Goal: Task Accomplishment & Management: Use online tool/utility

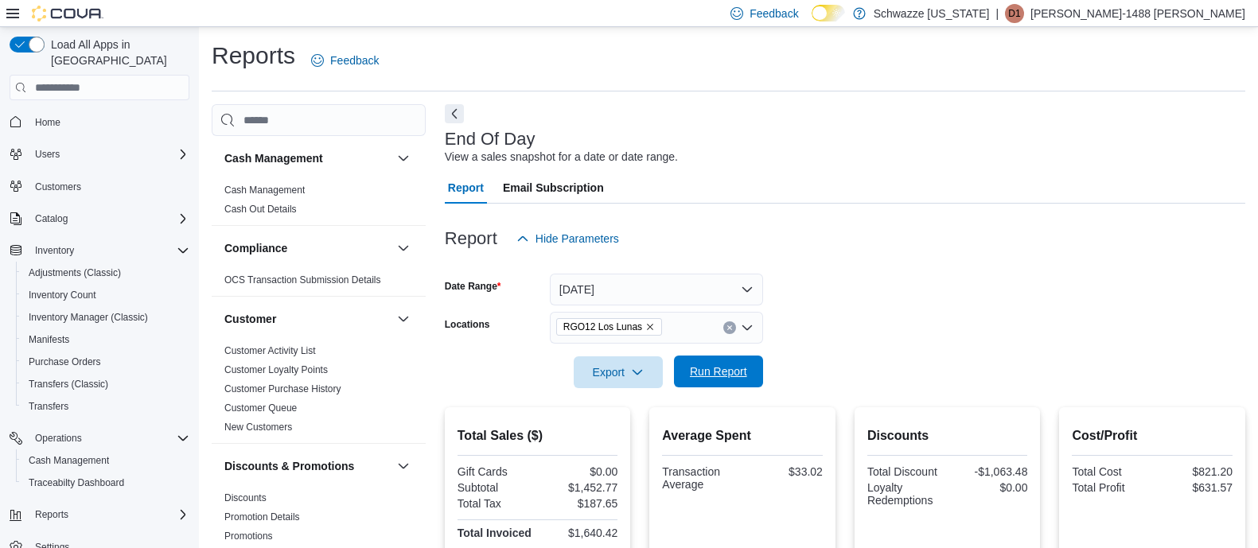
scroll to position [158, 0]
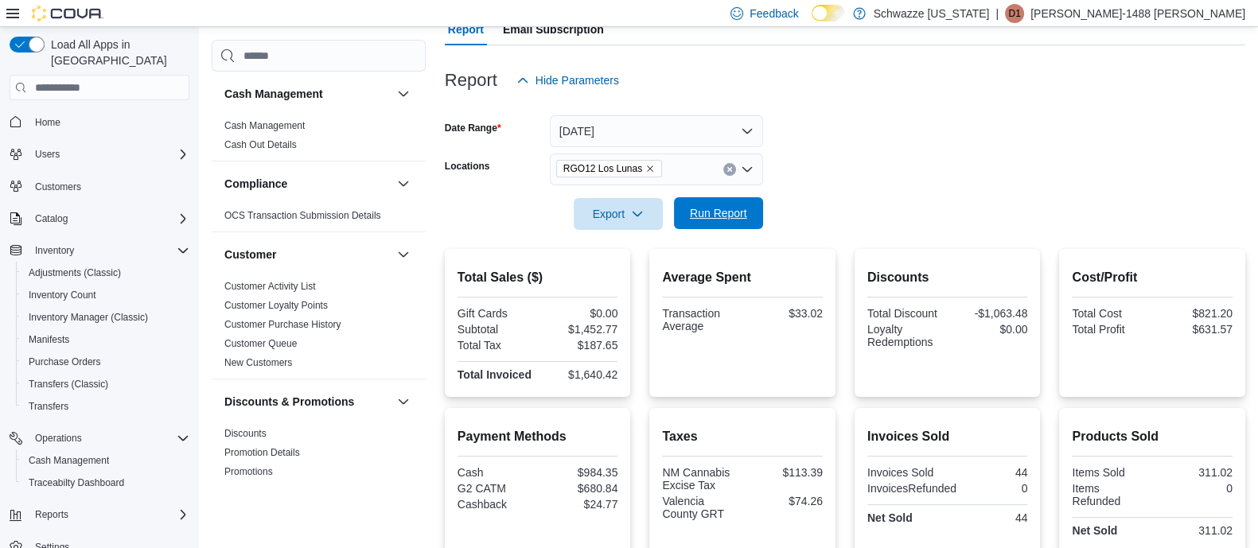
click at [705, 223] on span "Run Report" at bounding box center [719, 213] width 70 height 32
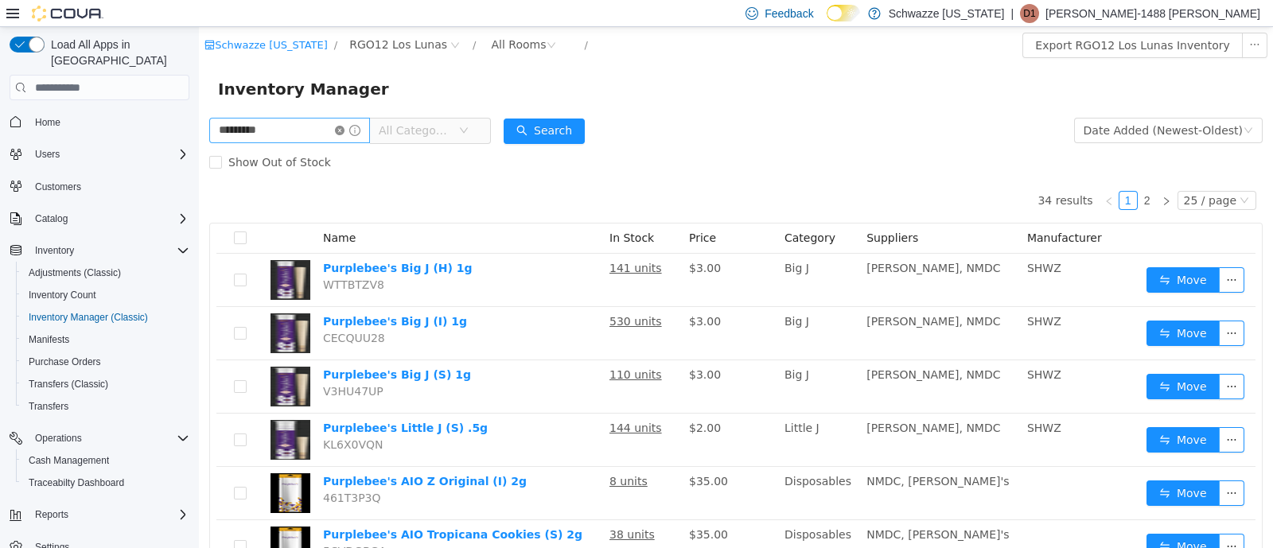
click at [345, 131] on icon "icon: close-circle" at bounding box center [340, 131] width 10 height 10
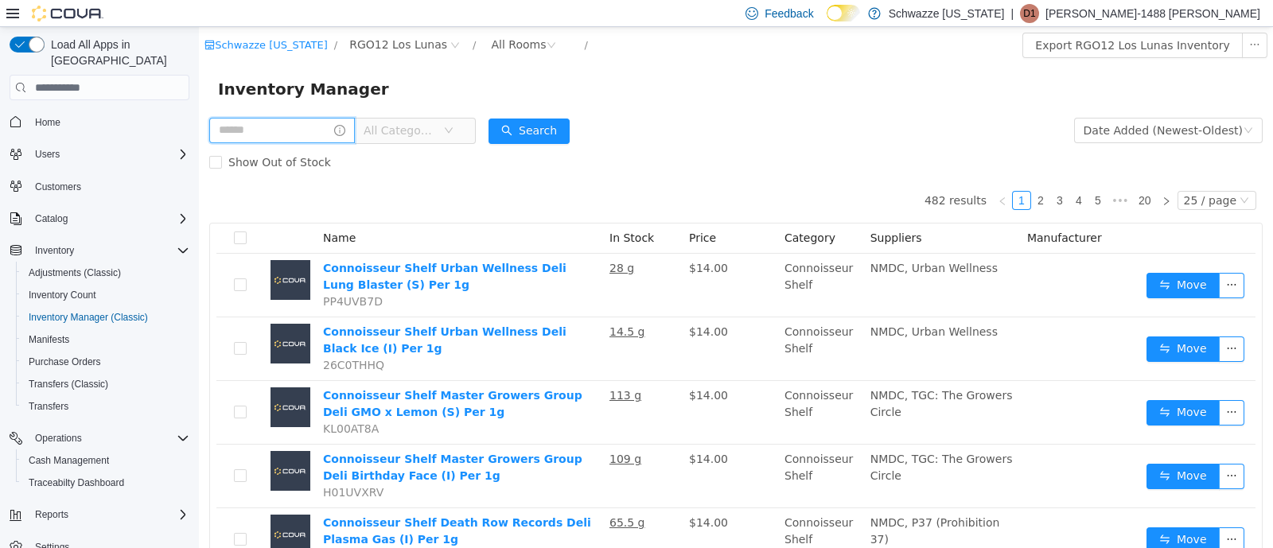
click at [292, 127] on input "text" at bounding box center [282, 130] width 146 height 25
type input "*****"
click at [552, 131] on button "Search" at bounding box center [544, 131] width 81 height 25
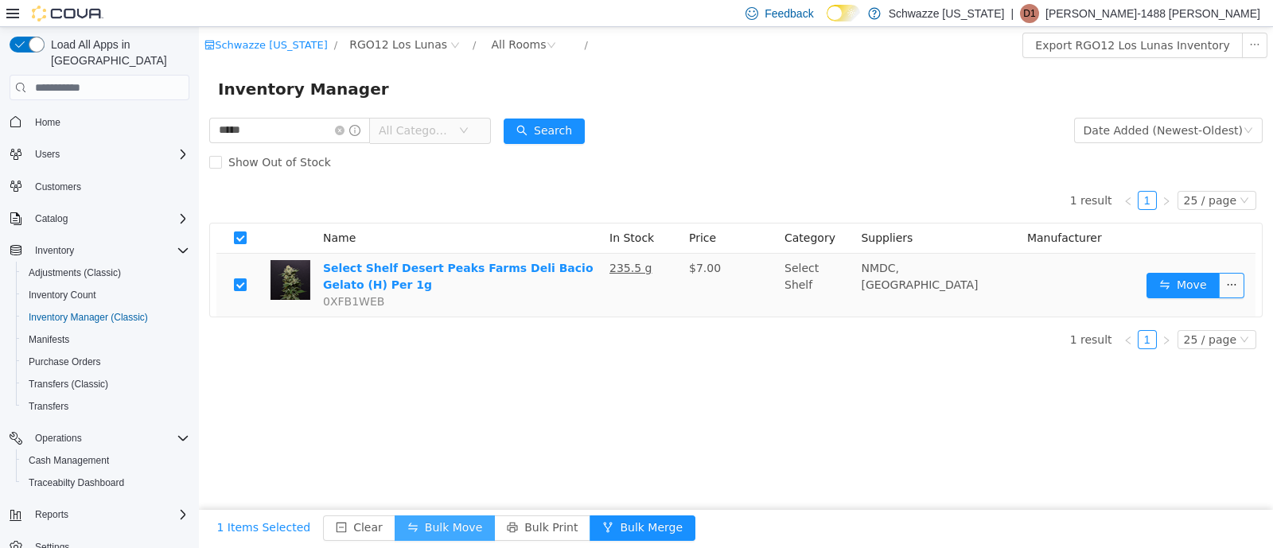
click at [446, 528] on button "Bulk Move" at bounding box center [445, 528] width 100 height 25
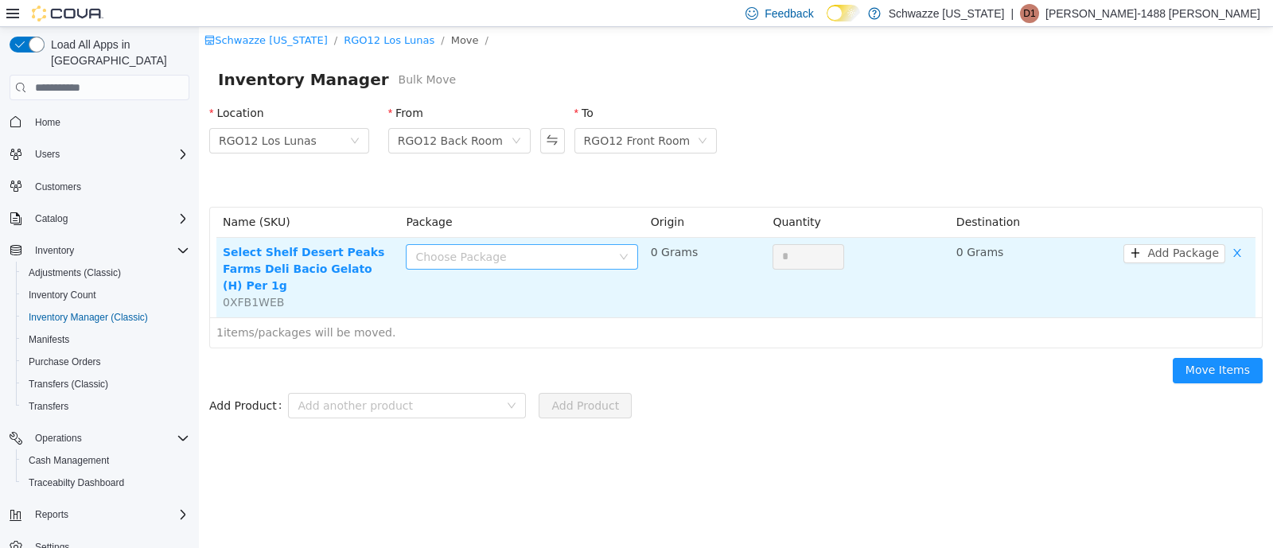
click at [549, 260] on div "Choose Package" at bounding box center [512, 257] width 195 height 16
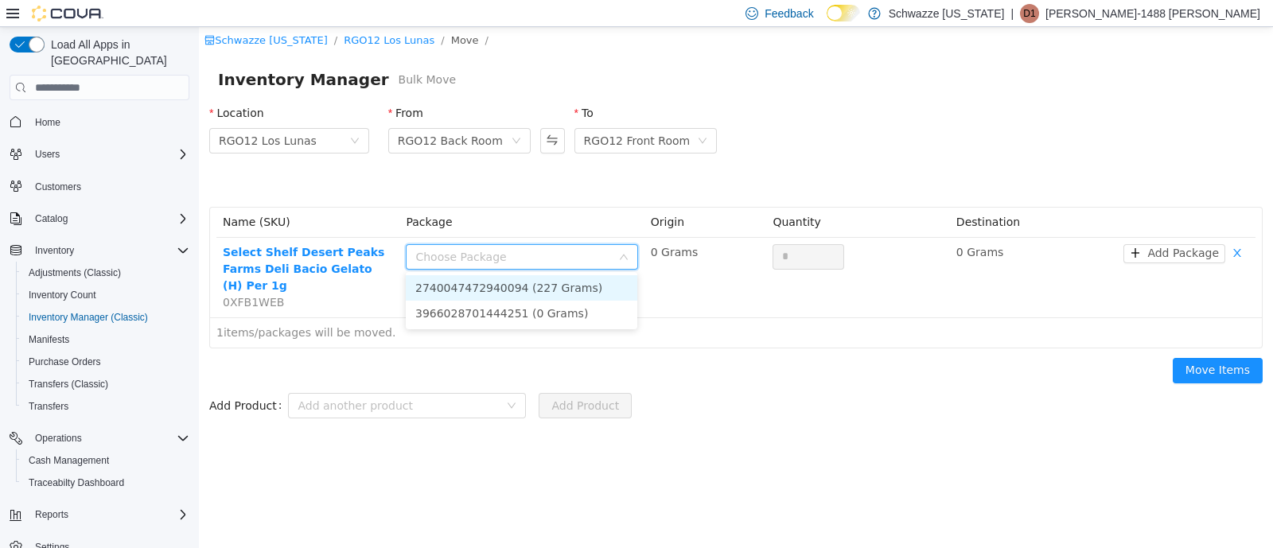
click at [559, 290] on li "2740047472940094 (227 Grams)" at bounding box center [522, 287] width 232 height 25
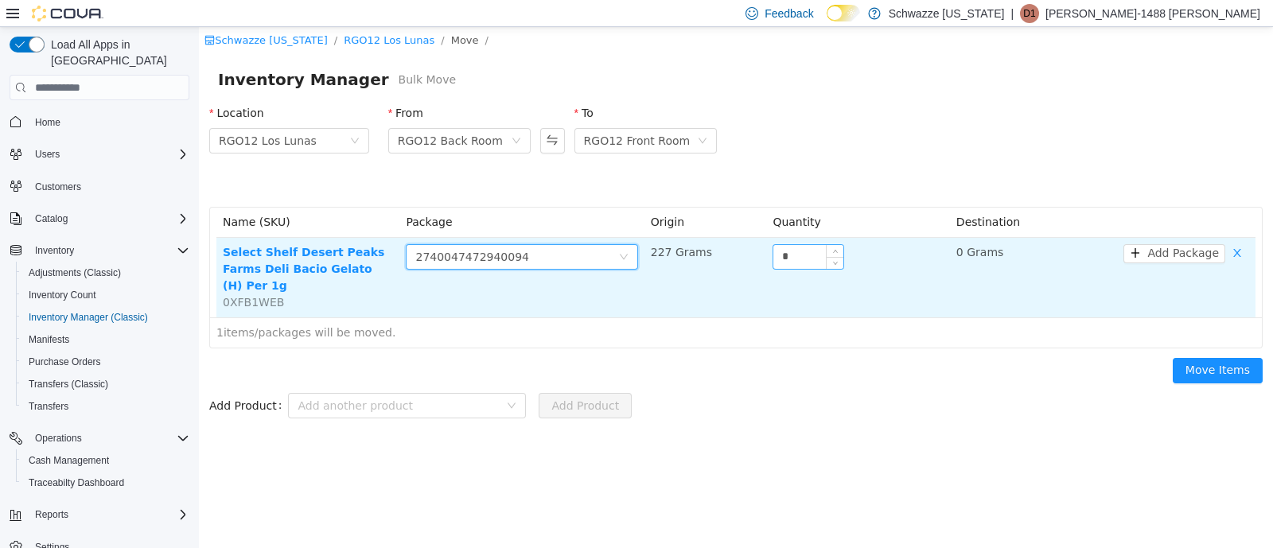
click at [801, 255] on input "*" at bounding box center [809, 257] width 70 height 24
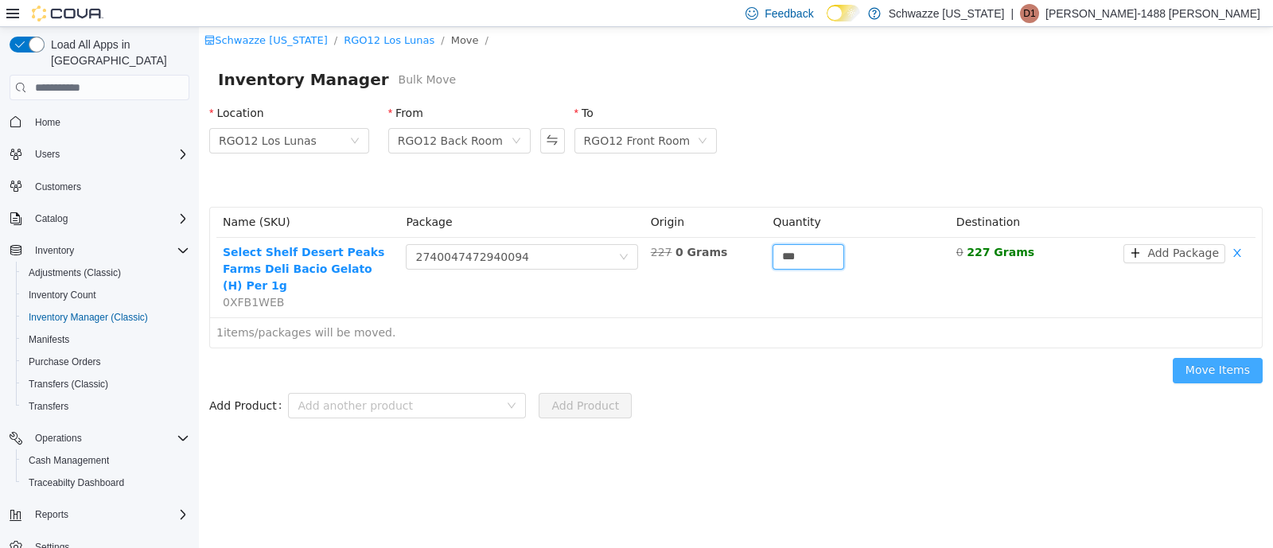
type input "***"
click at [1190, 361] on button "Move Items" at bounding box center [1218, 370] width 90 height 25
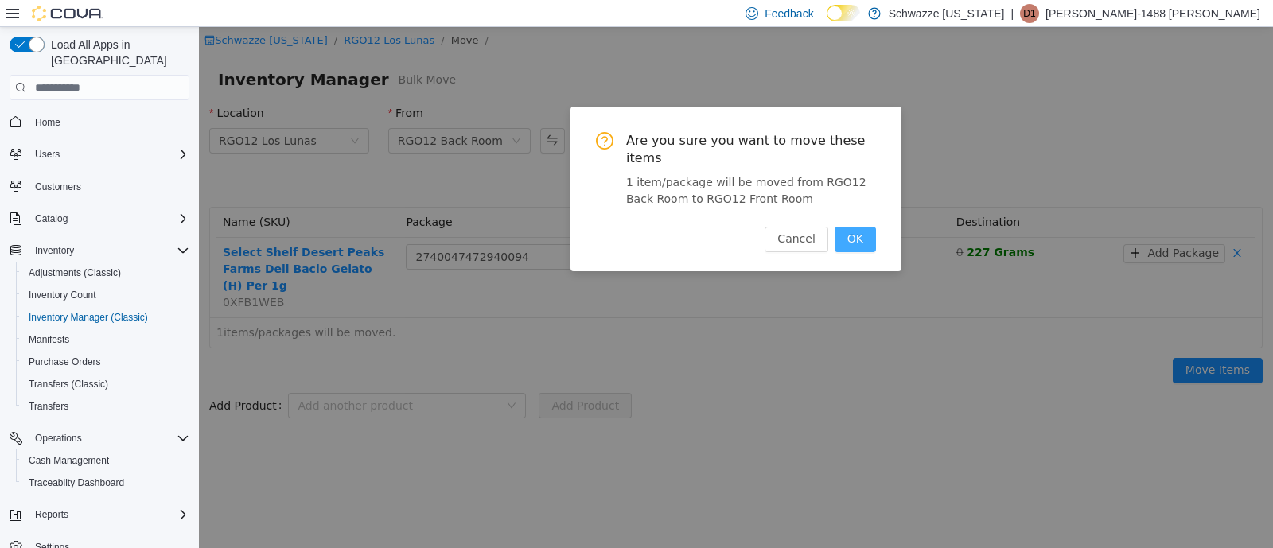
click at [859, 228] on button "OK" at bounding box center [855, 239] width 41 height 25
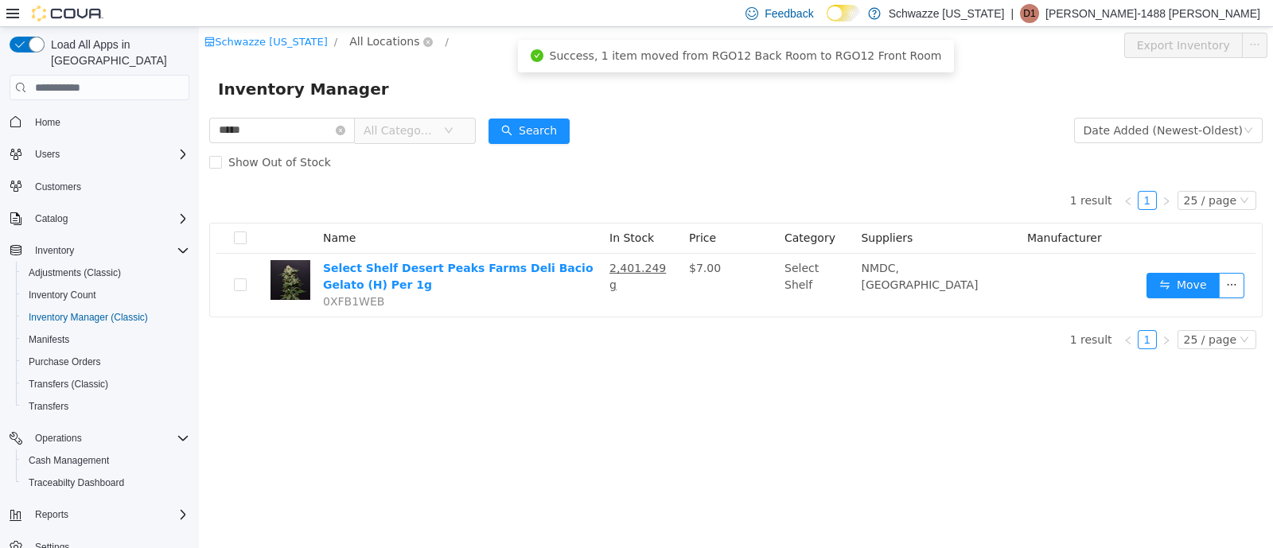
click at [384, 43] on span "All Locations" at bounding box center [384, 42] width 70 height 18
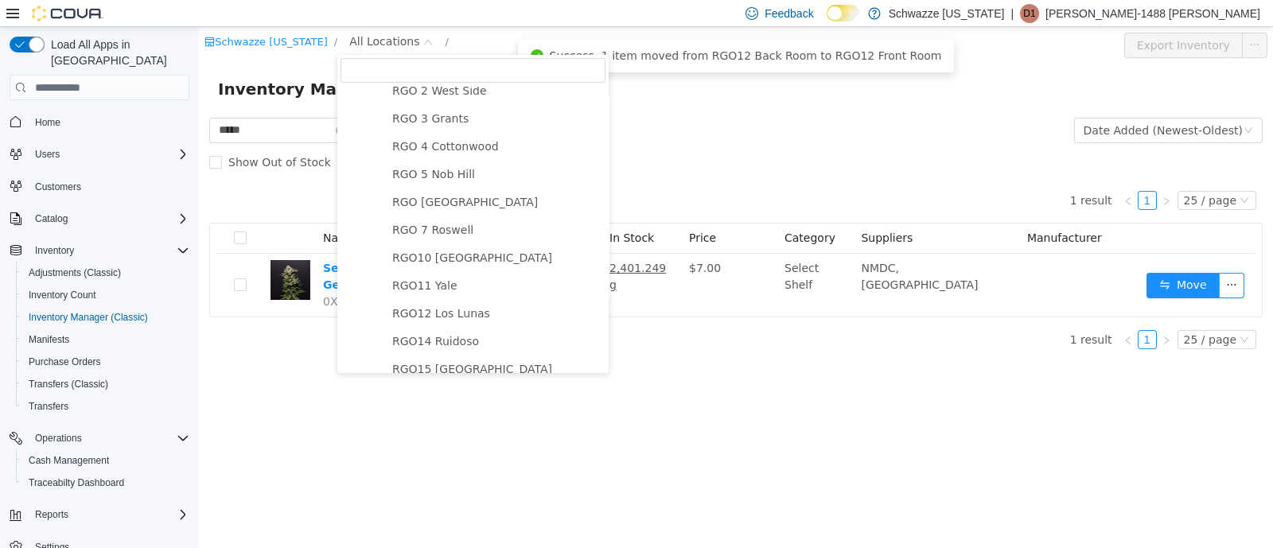
scroll to position [597, 0]
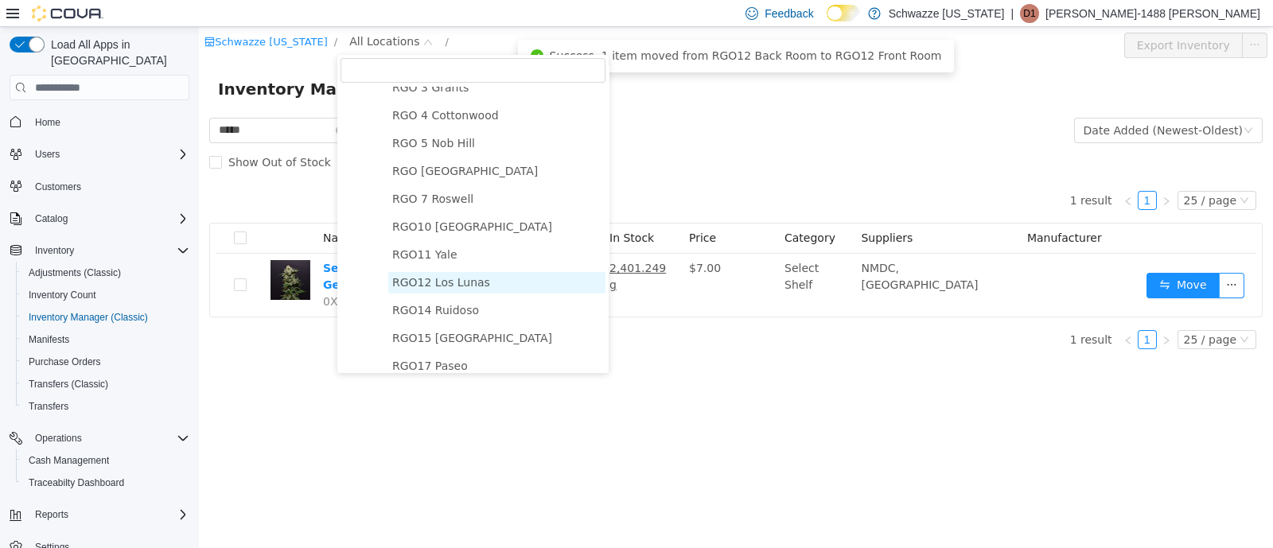
click at [458, 289] on span "RGO12 Los Lunas" at bounding box center [441, 282] width 98 height 13
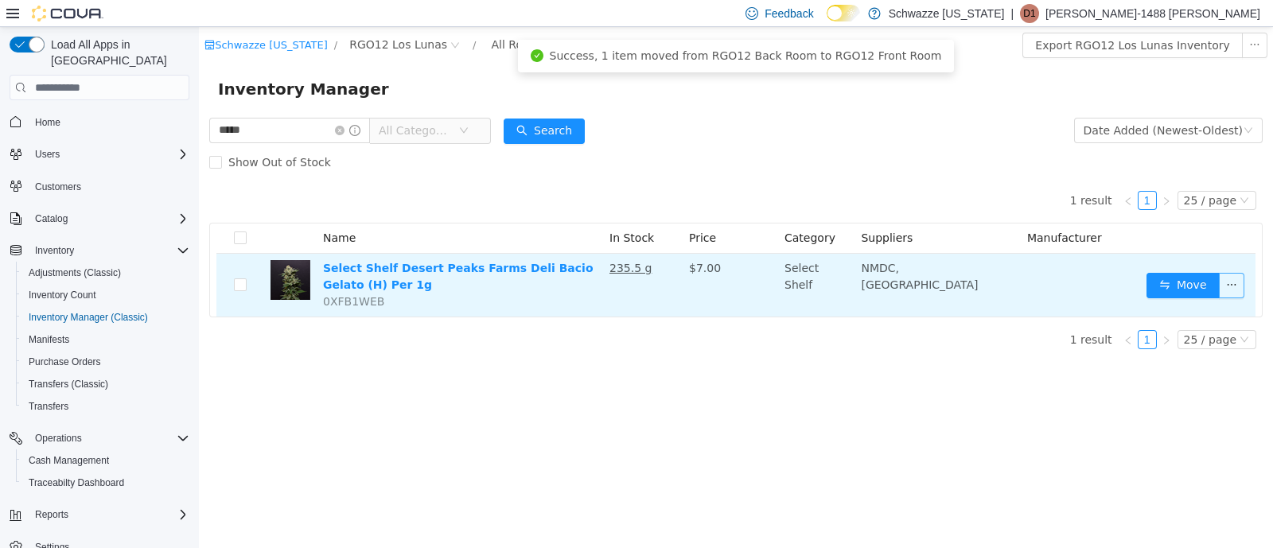
click at [1237, 289] on button "button" at bounding box center [1231, 285] width 25 height 25
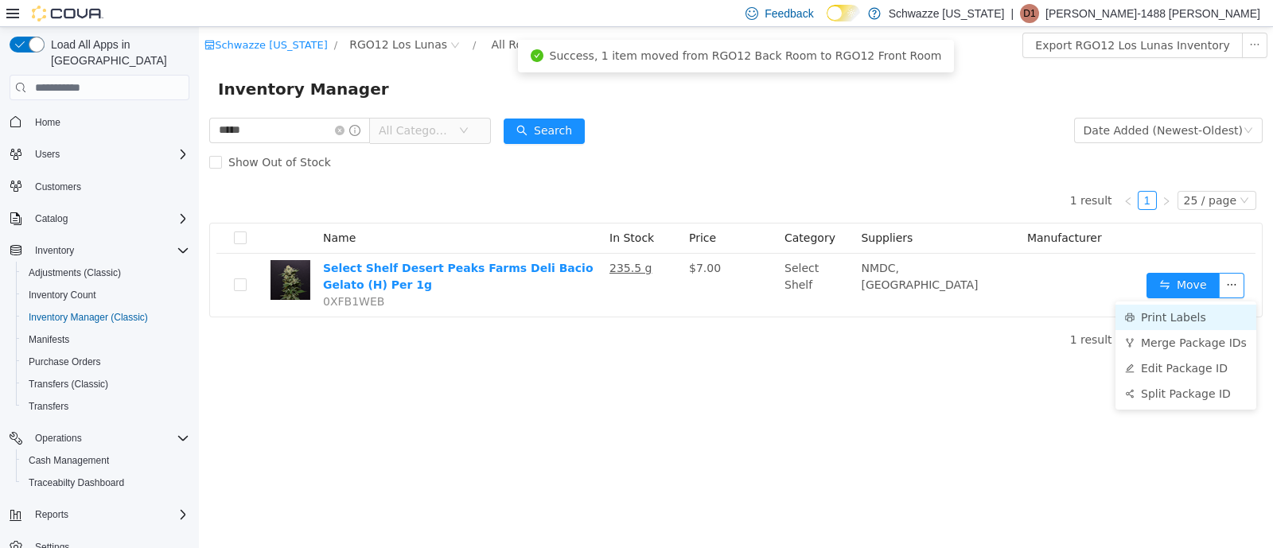
click at [1152, 318] on li "Print Labels" at bounding box center [1186, 317] width 141 height 25
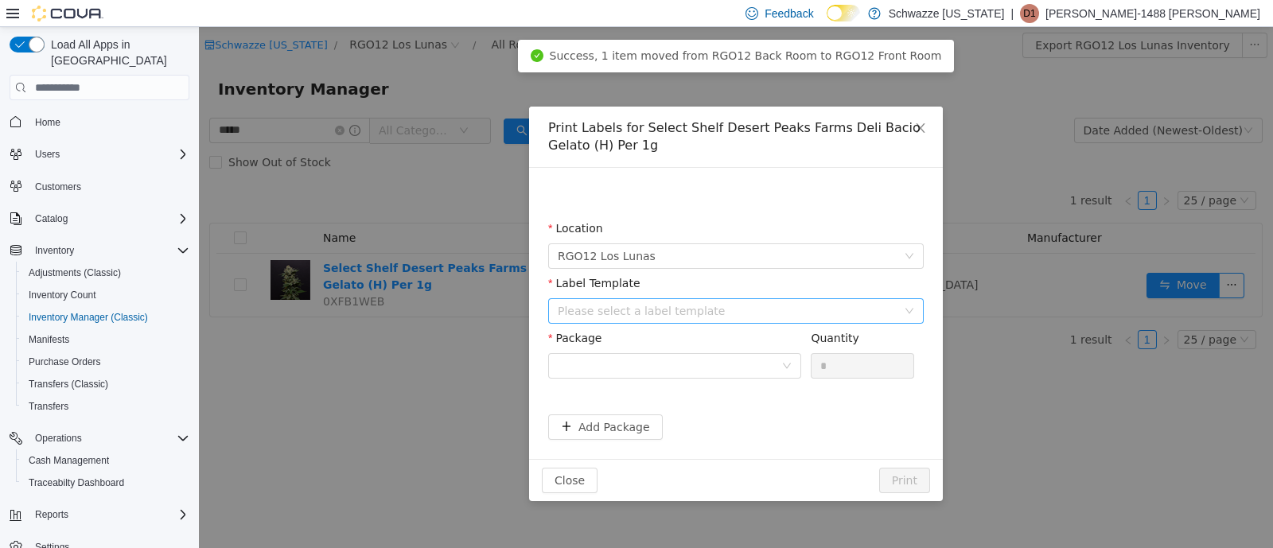
click at [667, 306] on div "Please select a label template" at bounding box center [727, 311] width 339 height 16
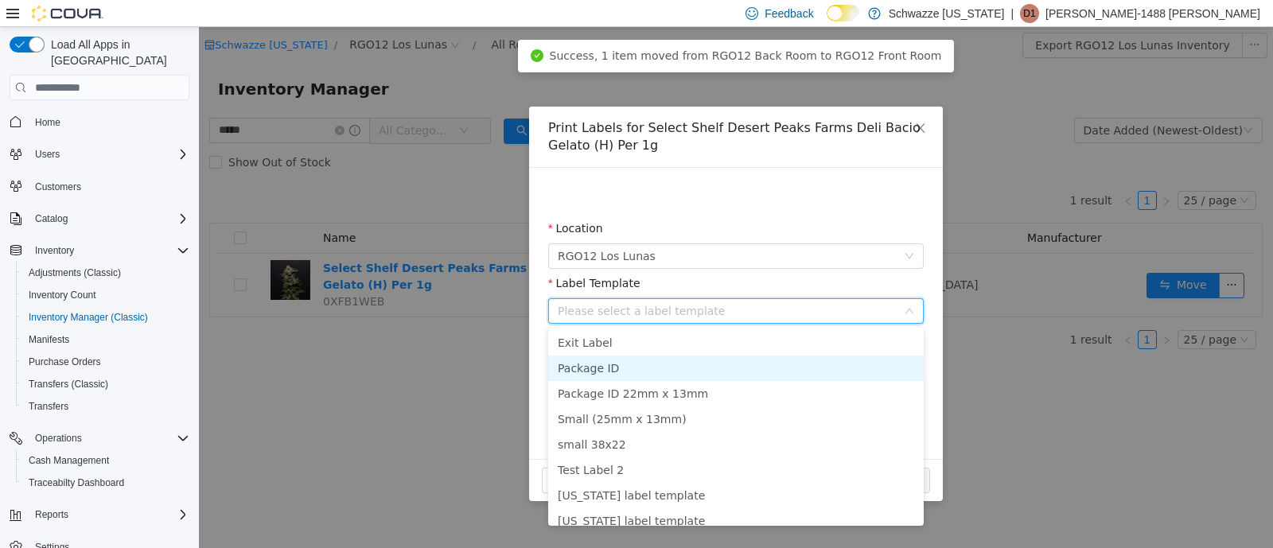
click at [653, 368] on li "Package ID" at bounding box center [736, 368] width 376 height 25
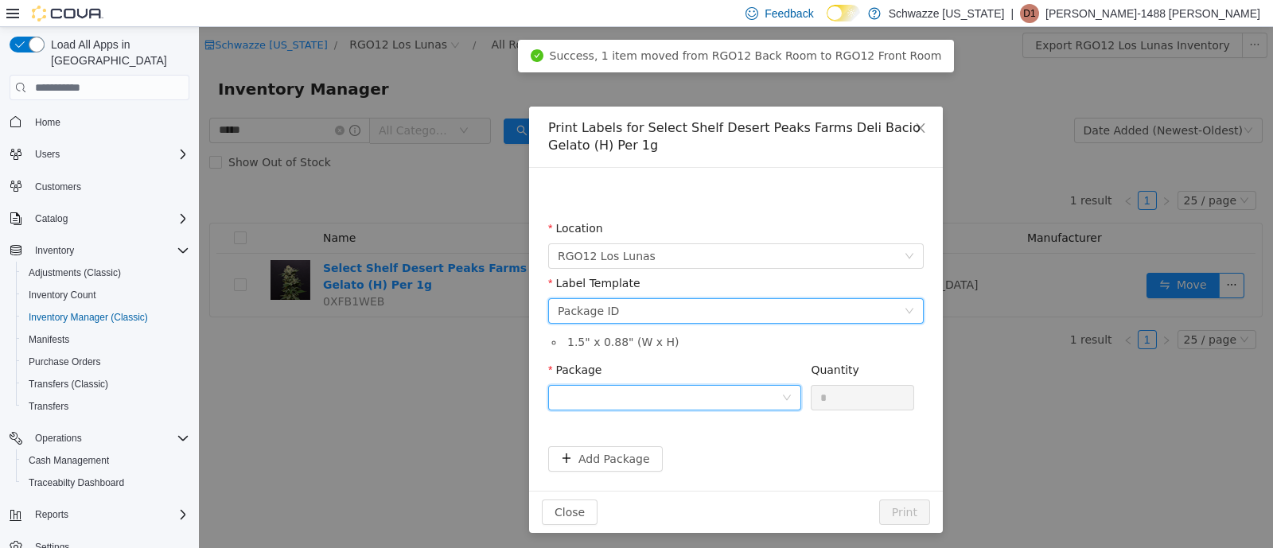
click at [706, 398] on div at bounding box center [670, 398] width 224 height 24
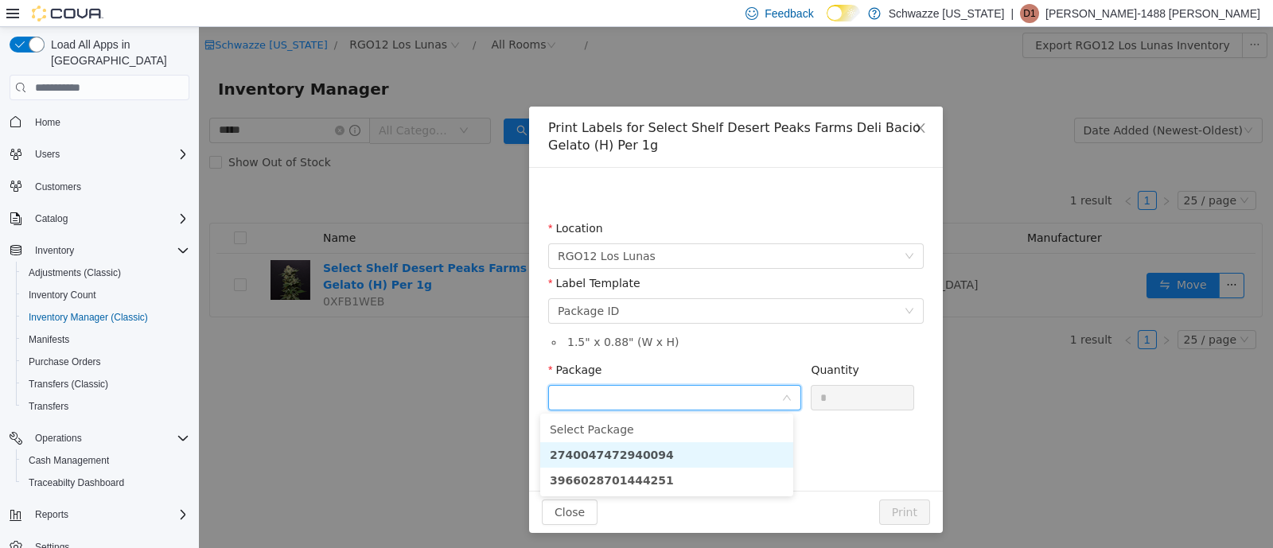
click at [692, 457] on li "2740047472940094" at bounding box center [666, 454] width 253 height 25
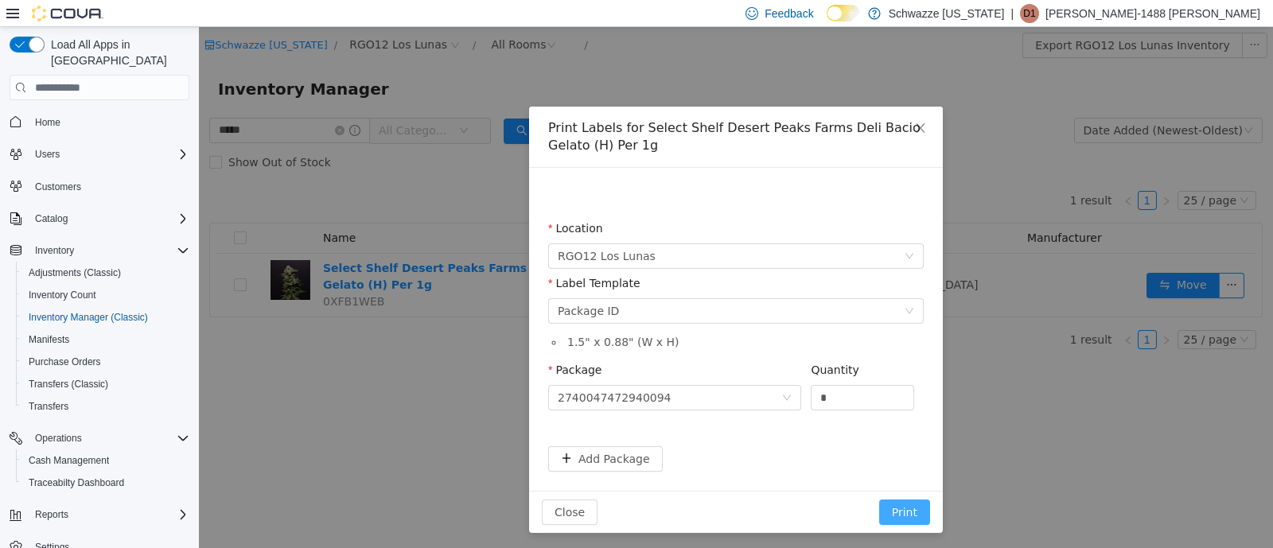
click at [902, 516] on button "Print" at bounding box center [904, 512] width 51 height 25
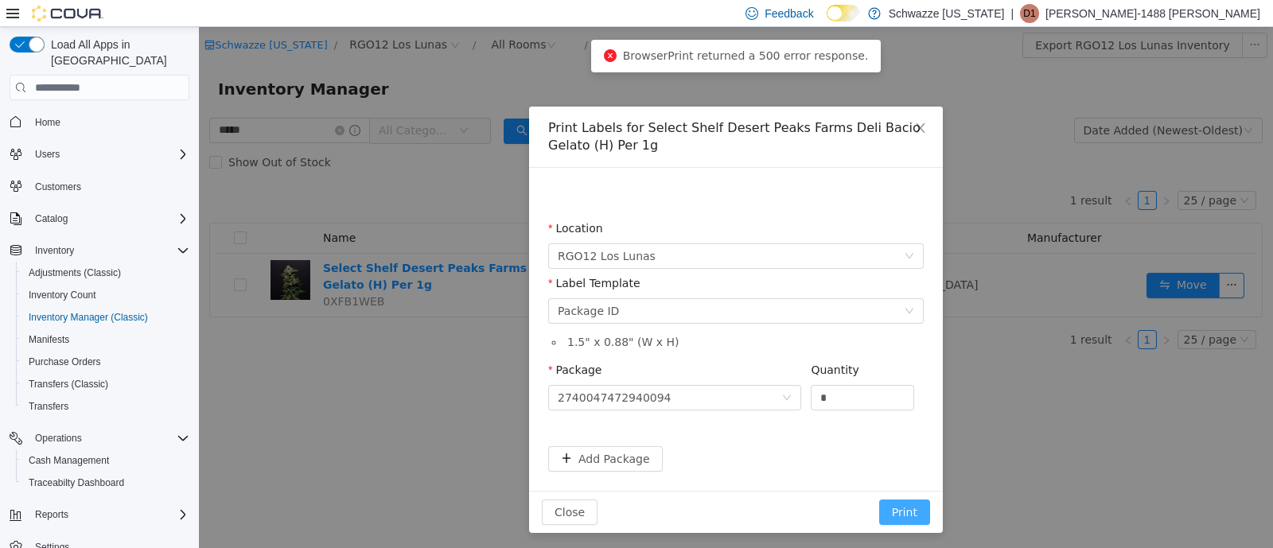
drag, startPoint x: 904, startPoint y: 508, endPoint x: 933, endPoint y: 403, distance: 109.1
click at [904, 507] on button "Print" at bounding box center [904, 512] width 51 height 25
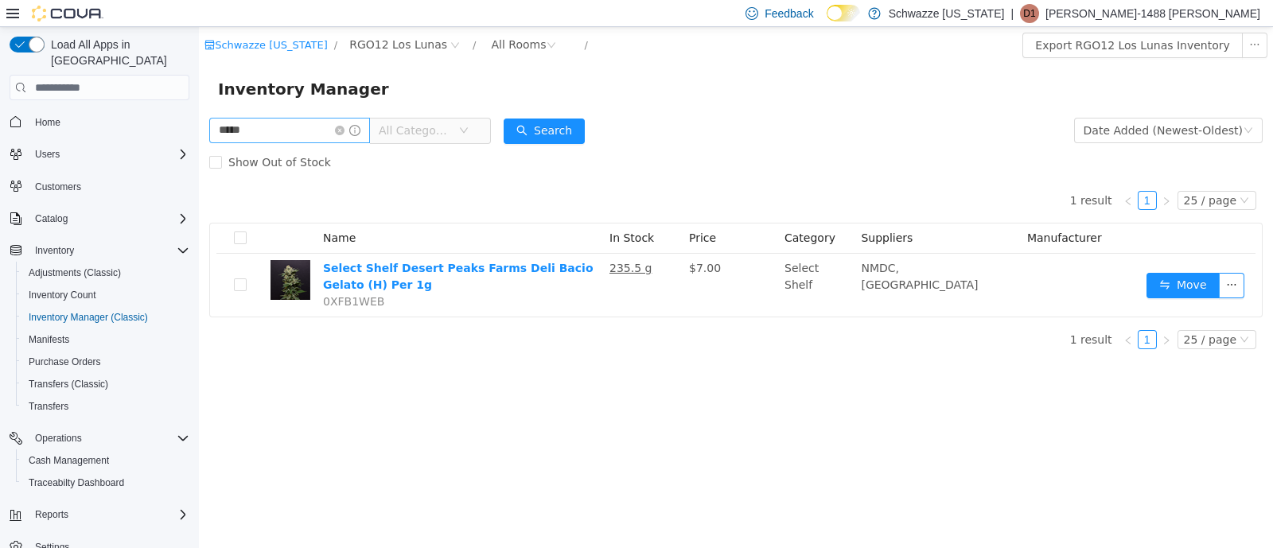
click at [355, 136] on span at bounding box center [347, 130] width 25 height 11
click at [345, 132] on icon "icon: close-circle" at bounding box center [340, 131] width 10 height 10
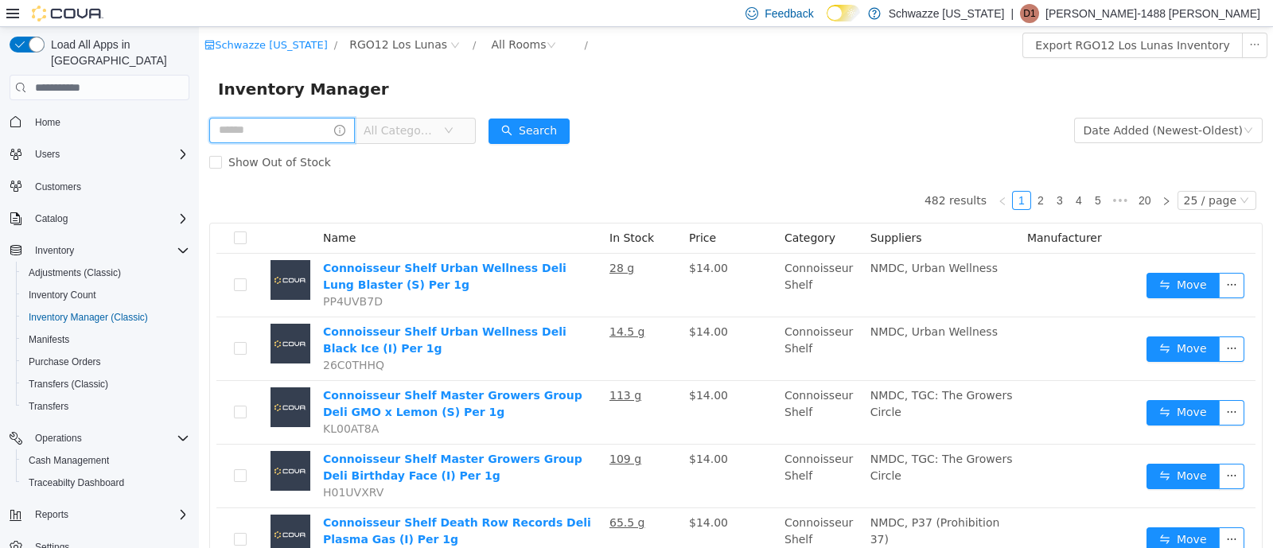
click at [322, 134] on input "text" at bounding box center [282, 130] width 146 height 25
type input "******"
click at [549, 128] on button "Search" at bounding box center [544, 131] width 81 height 25
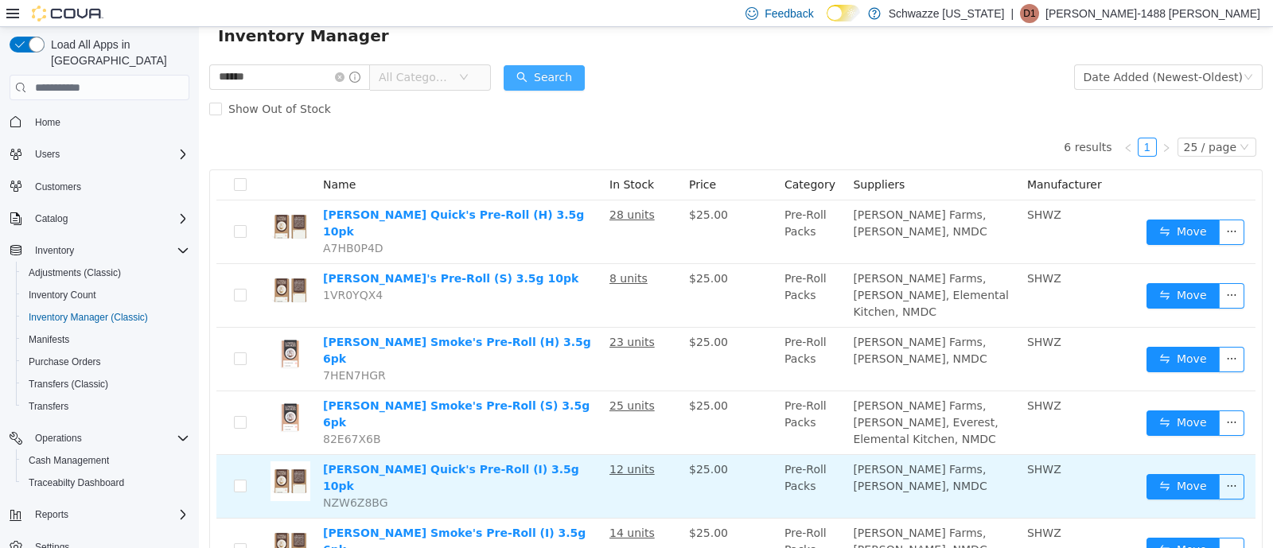
scroll to position [80, 0]
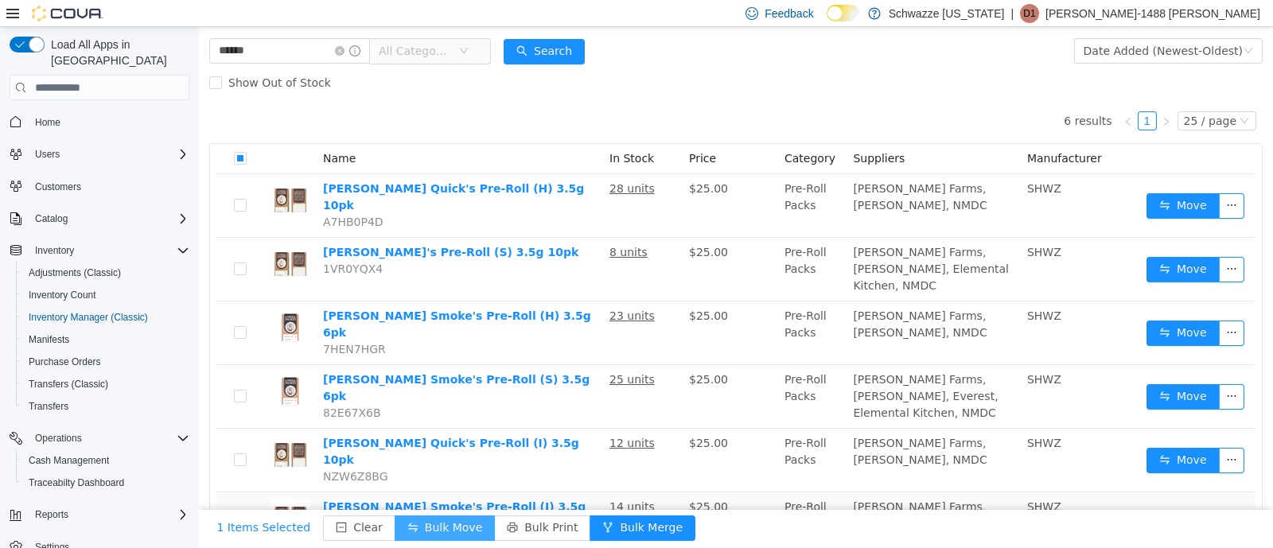
click at [427, 528] on button "Bulk Move" at bounding box center [445, 528] width 100 height 25
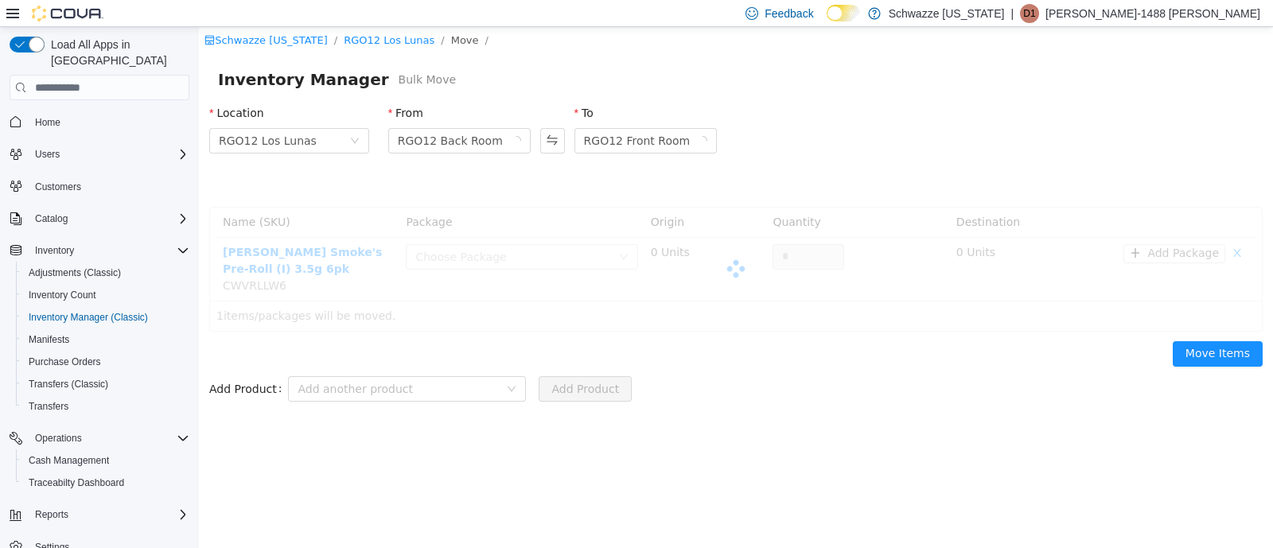
scroll to position [0, 0]
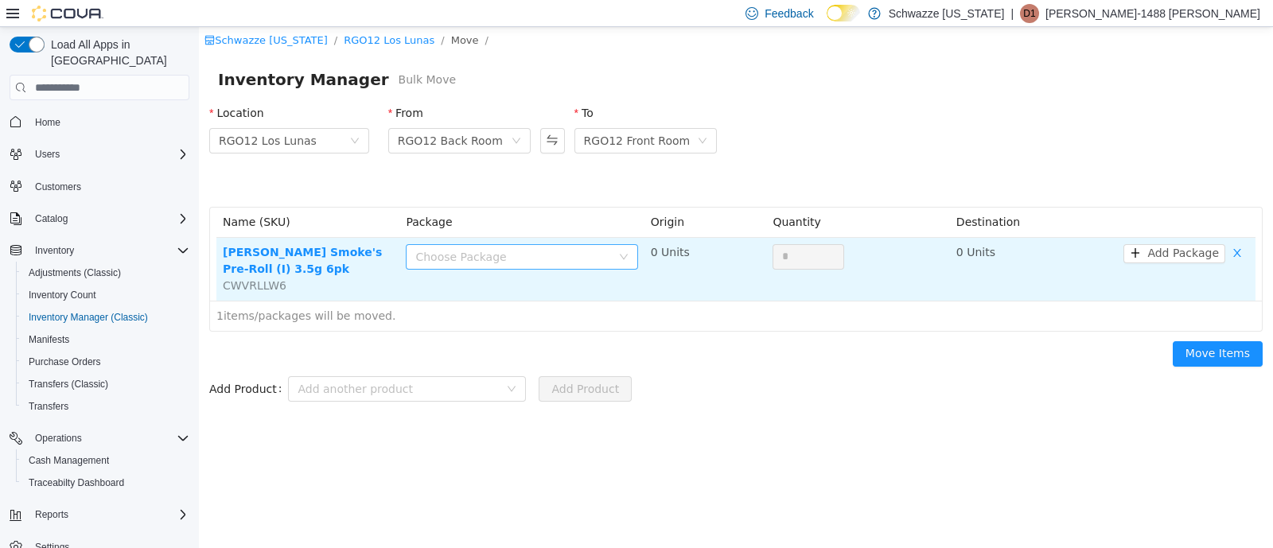
click at [568, 259] on div "Choose Package" at bounding box center [512, 257] width 195 height 16
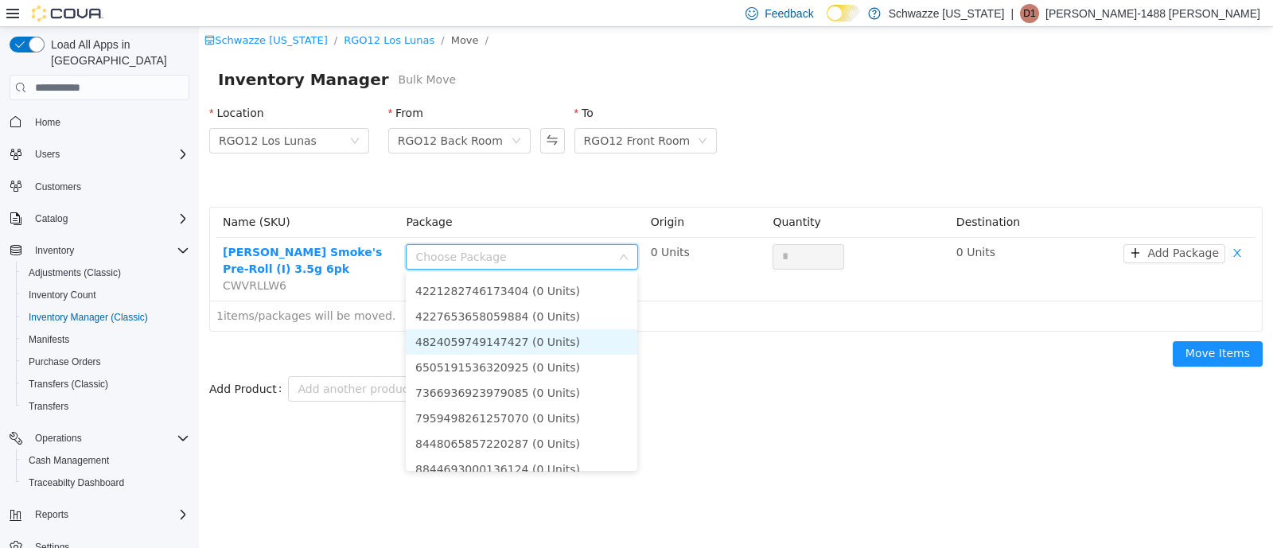
scroll to position [198, 0]
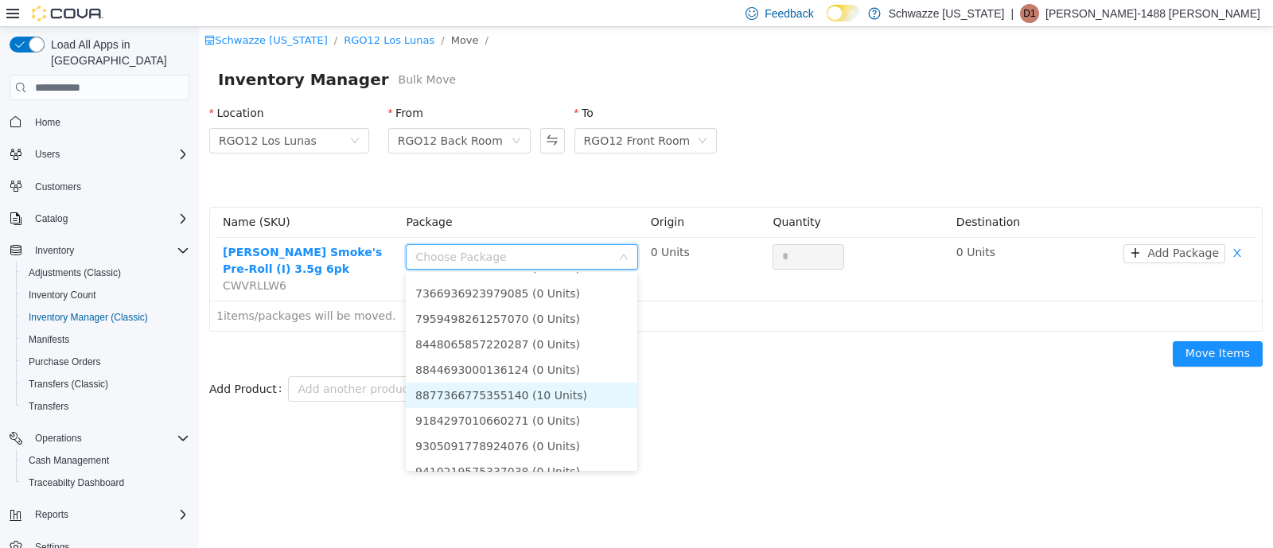
click at [554, 393] on li "8877366775355140 (10 Units)" at bounding box center [522, 395] width 232 height 25
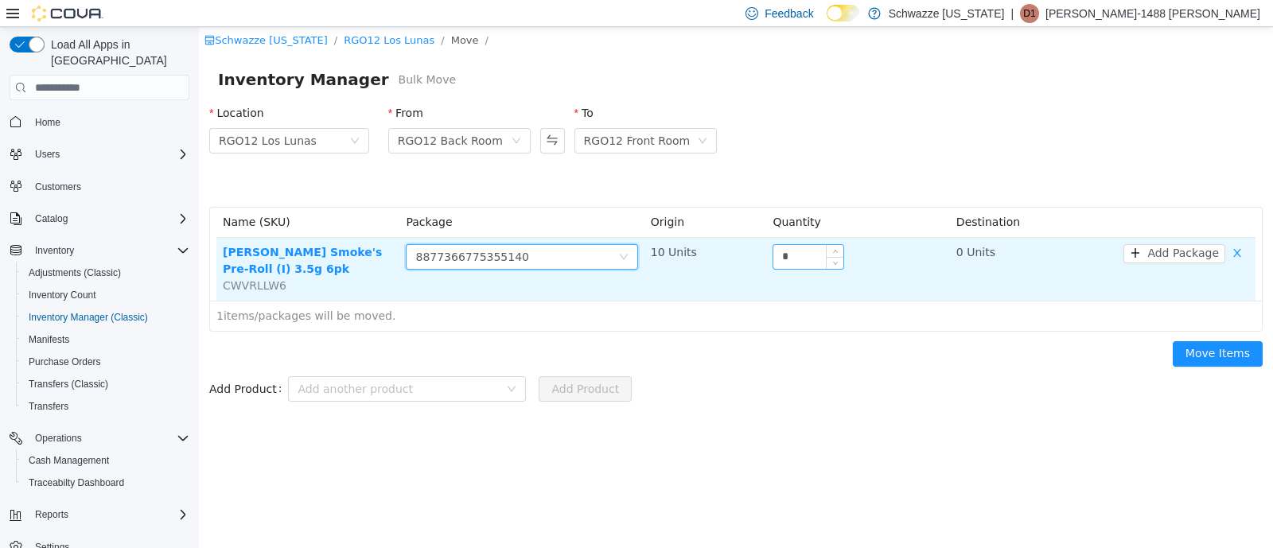
click at [780, 262] on input "*" at bounding box center [809, 257] width 70 height 24
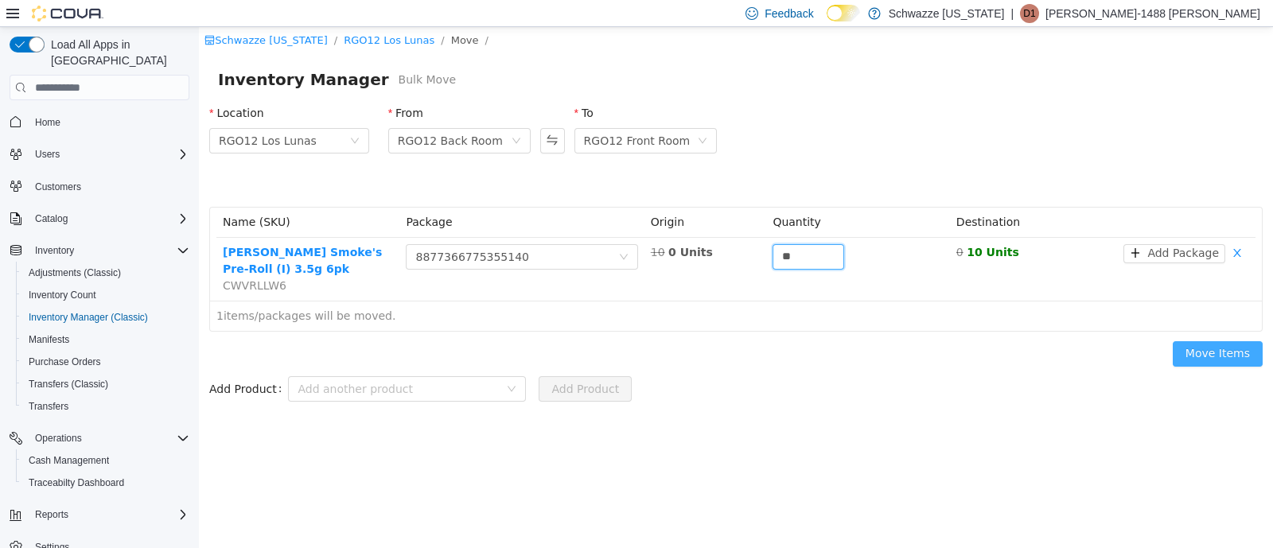
type input "**"
click at [1241, 354] on button "Move Items" at bounding box center [1218, 353] width 90 height 25
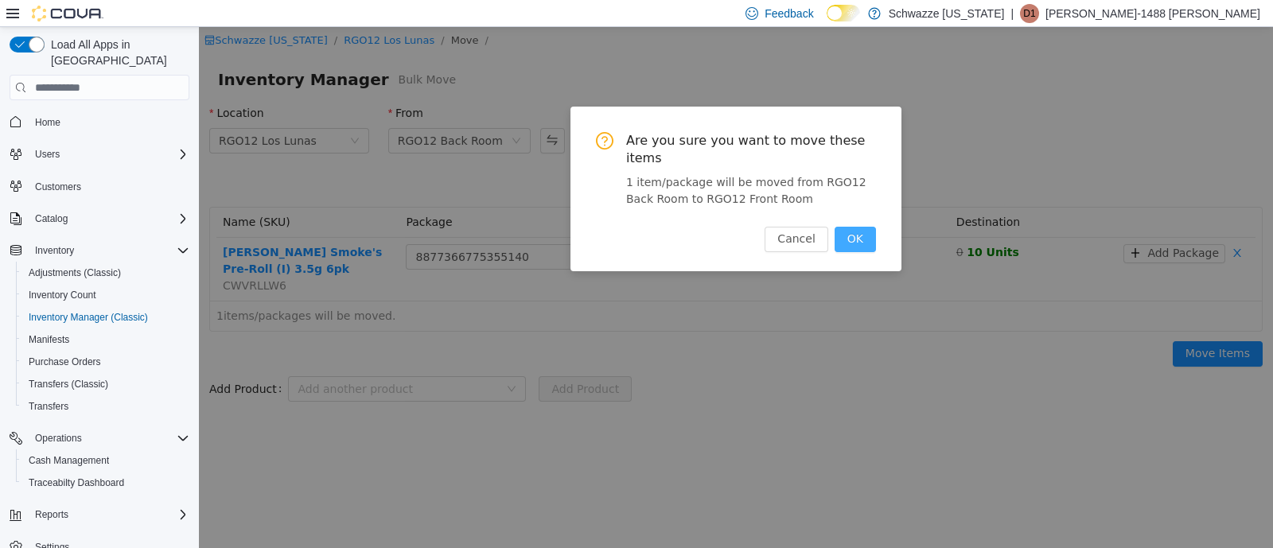
click at [855, 227] on button "OK" at bounding box center [855, 239] width 41 height 25
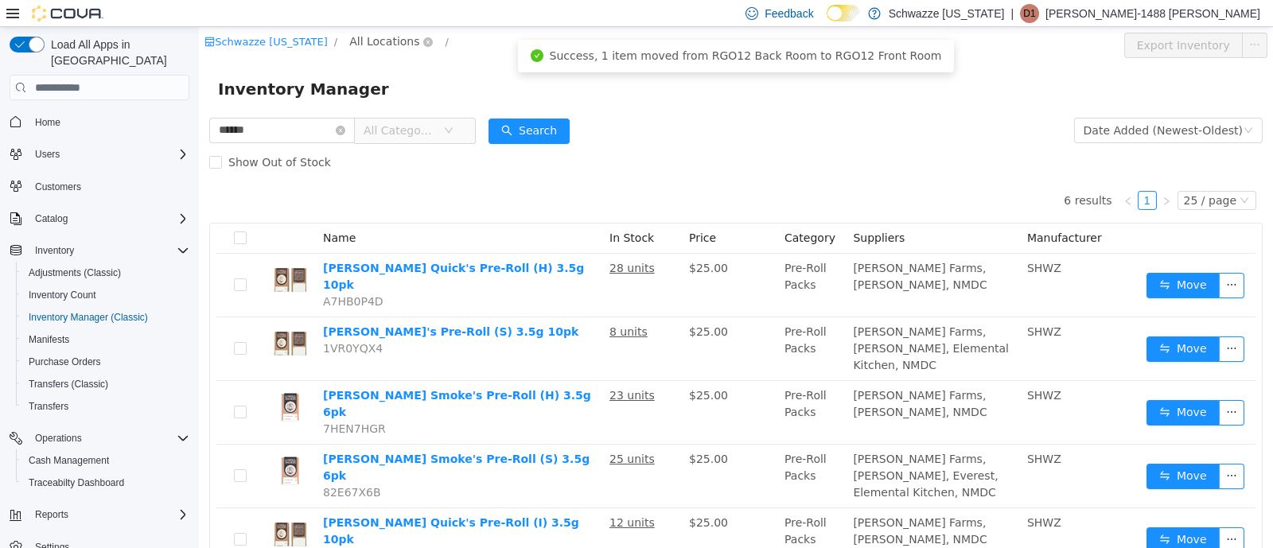
click at [352, 40] on span "All Locations" at bounding box center [384, 42] width 70 height 18
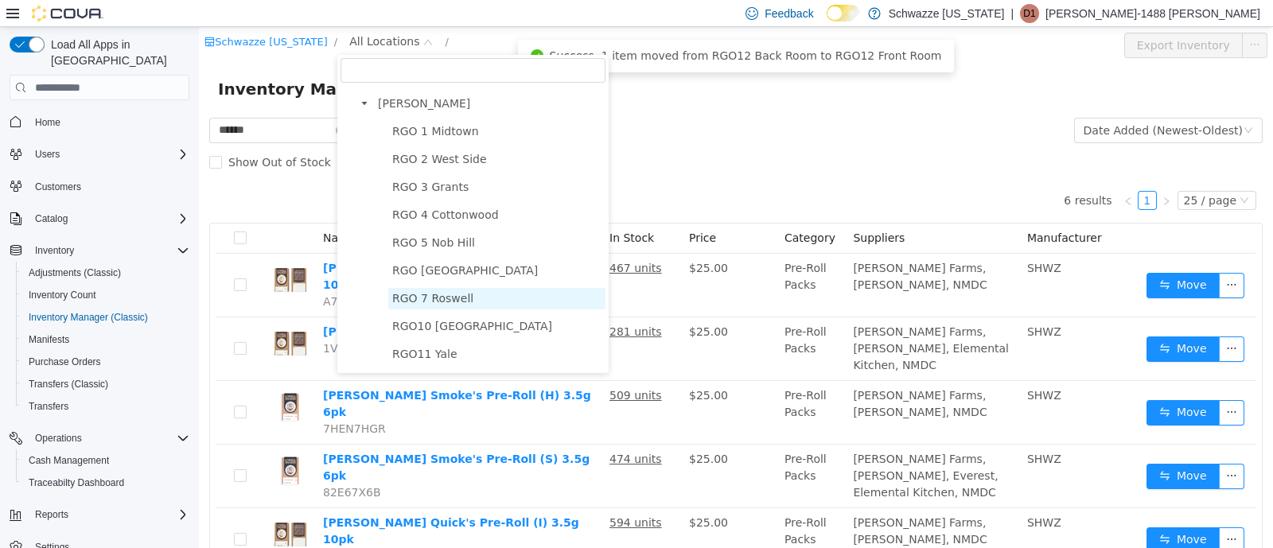
scroll to position [597, 0]
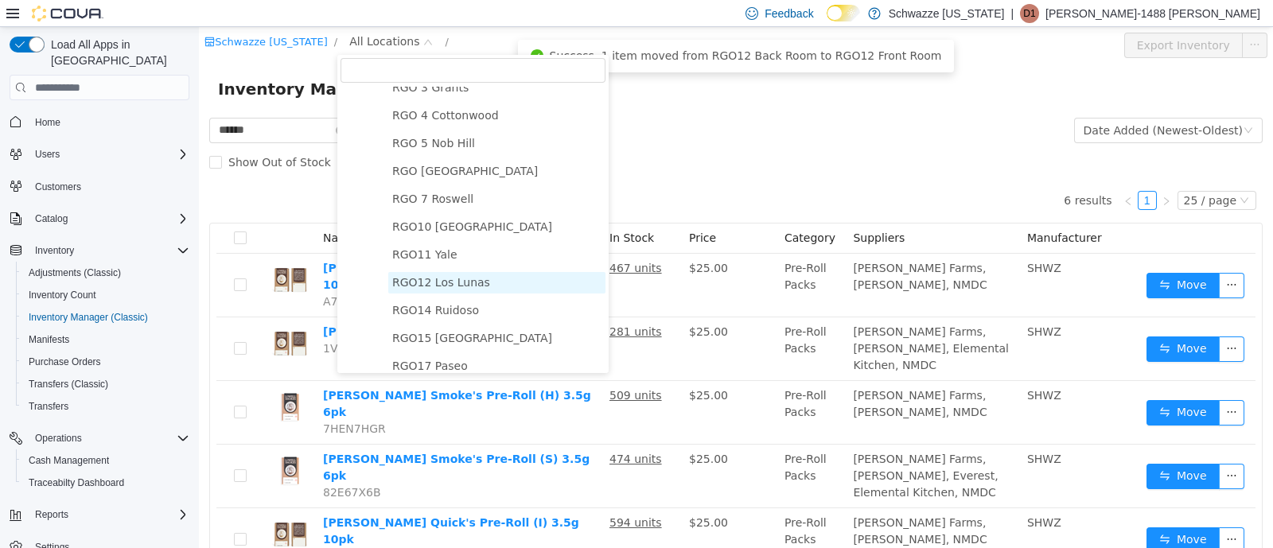
click at [442, 289] on span "RGO12 Los Lunas" at bounding box center [441, 282] width 98 height 13
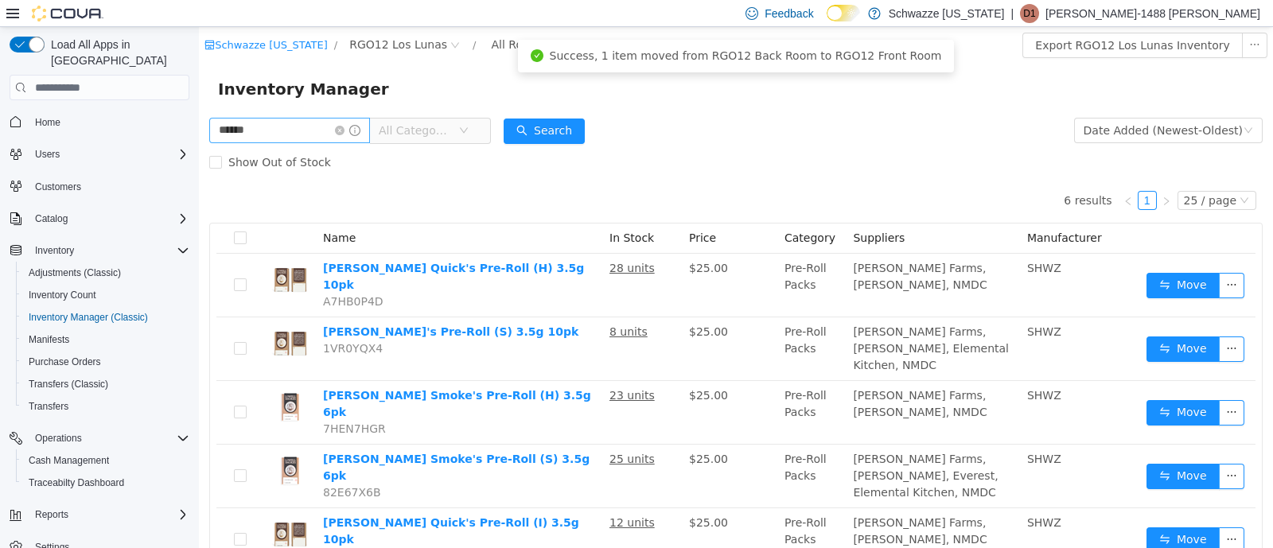
drag, startPoint x: 354, startPoint y: 130, endPoint x: 338, endPoint y: 131, distance: 15.9
click at [345, 130] on icon "icon: close-circle" at bounding box center [340, 131] width 10 height 10
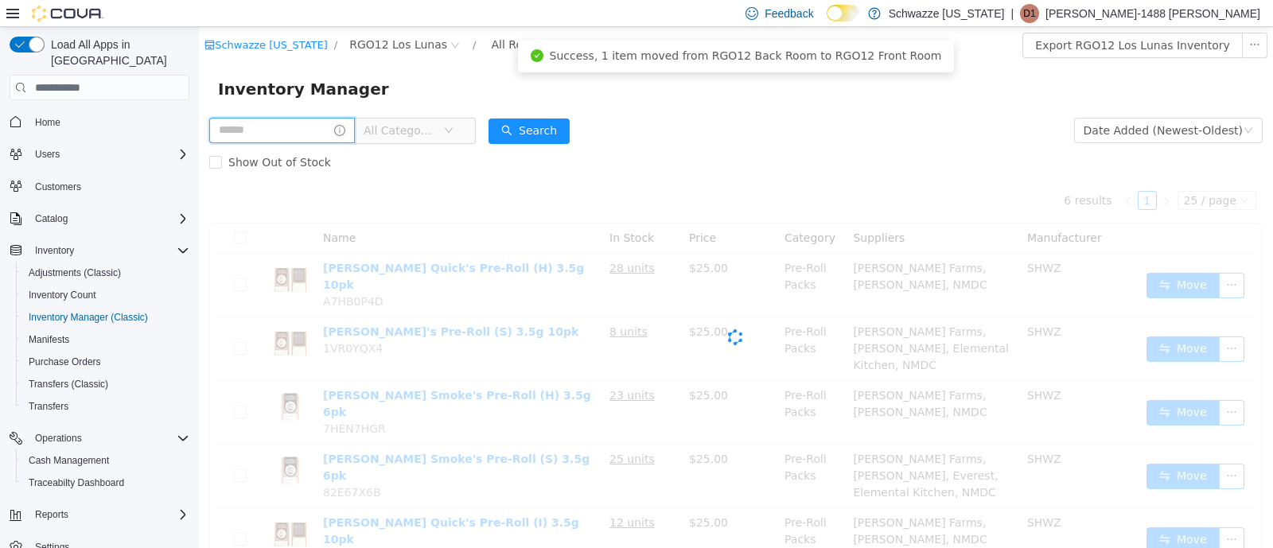
click at [318, 133] on input "text" at bounding box center [282, 130] width 146 height 25
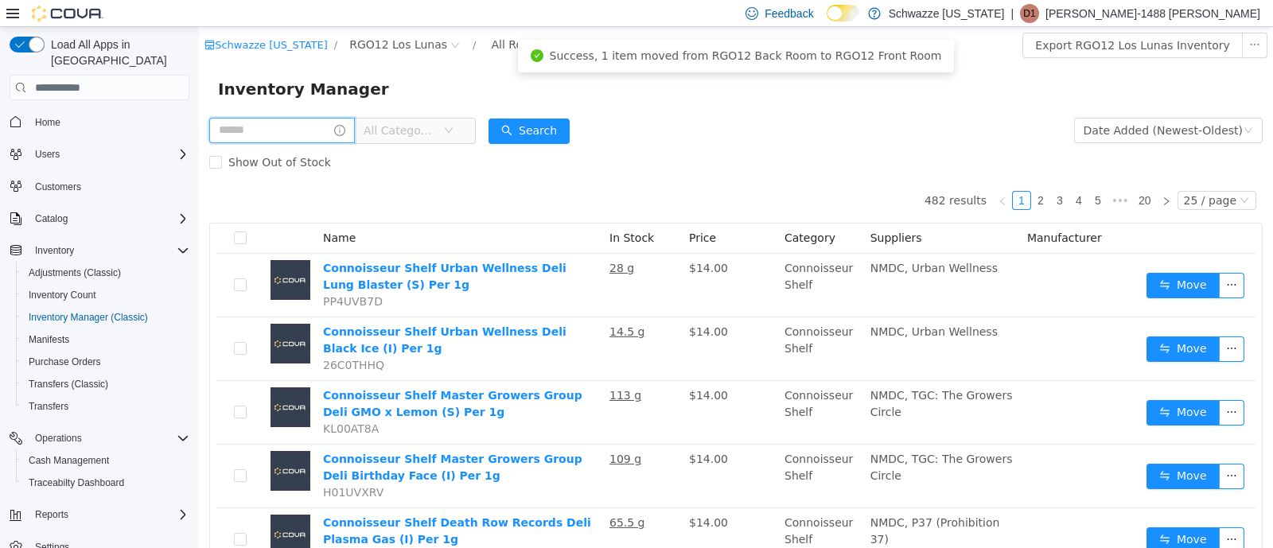
type input "**********"
click at [563, 136] on button "Search" at bounding box center [544, 131] width 81 height 25
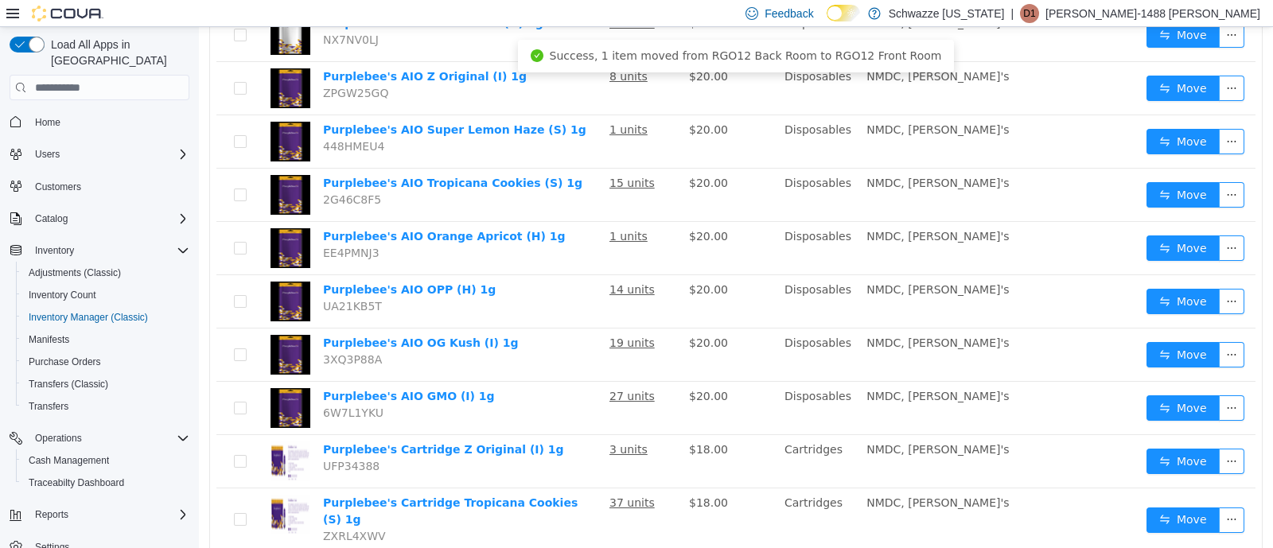
scroll to position [1080, 0]
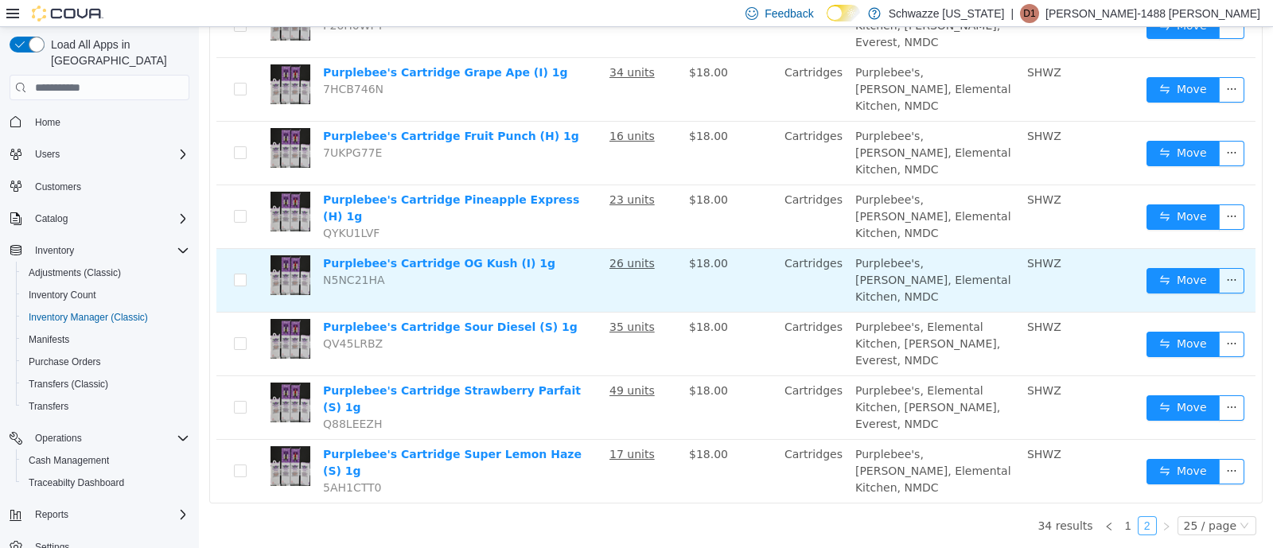
scroll to position [229, 0]
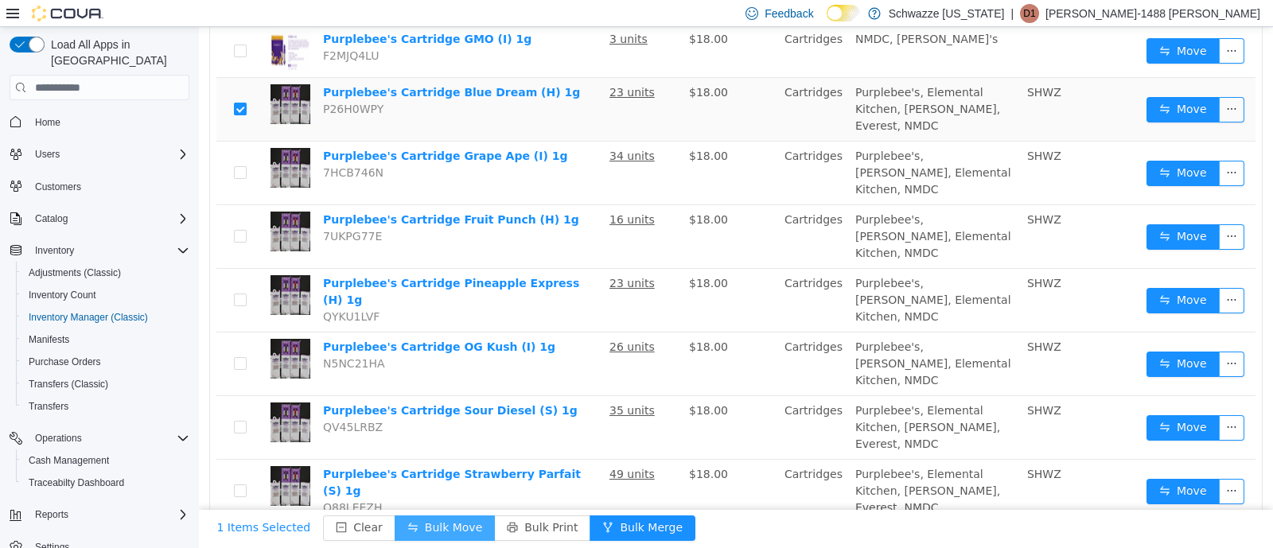
drag, startPoint x: 426, startPoint y: 524, endPoint x: 435, endPoint y: 413, distance: 111.0
click at [426, 520] on button "Bulk Move" at bounding box center [445, 528] width 100 height 25
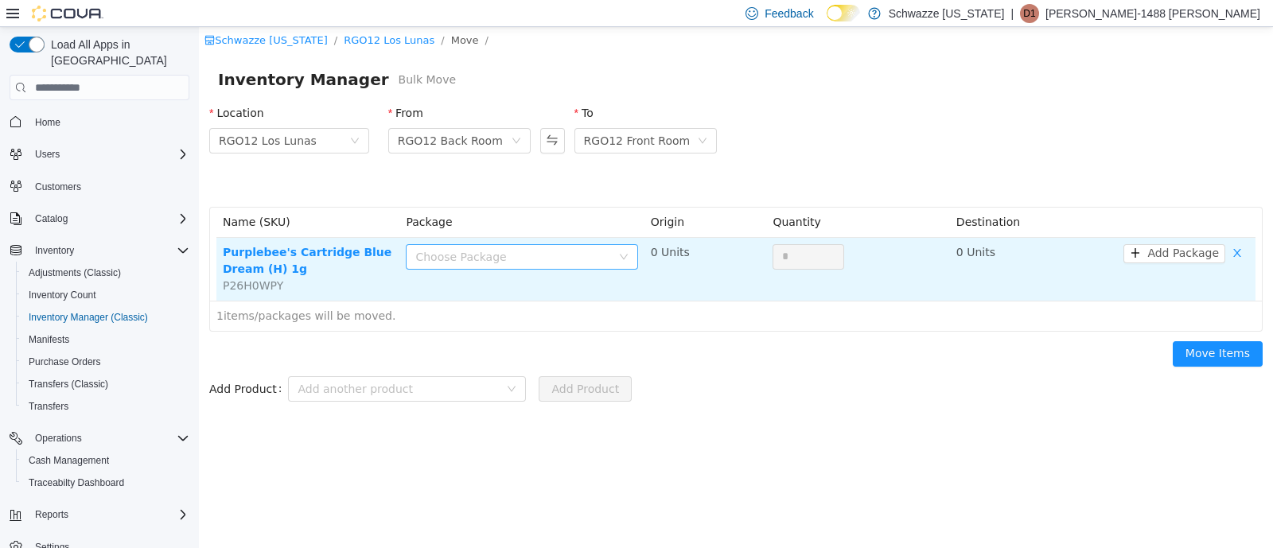
click at [541, 263] on div "Choose Package" at bounding box center [512, 257] width 195 height 16
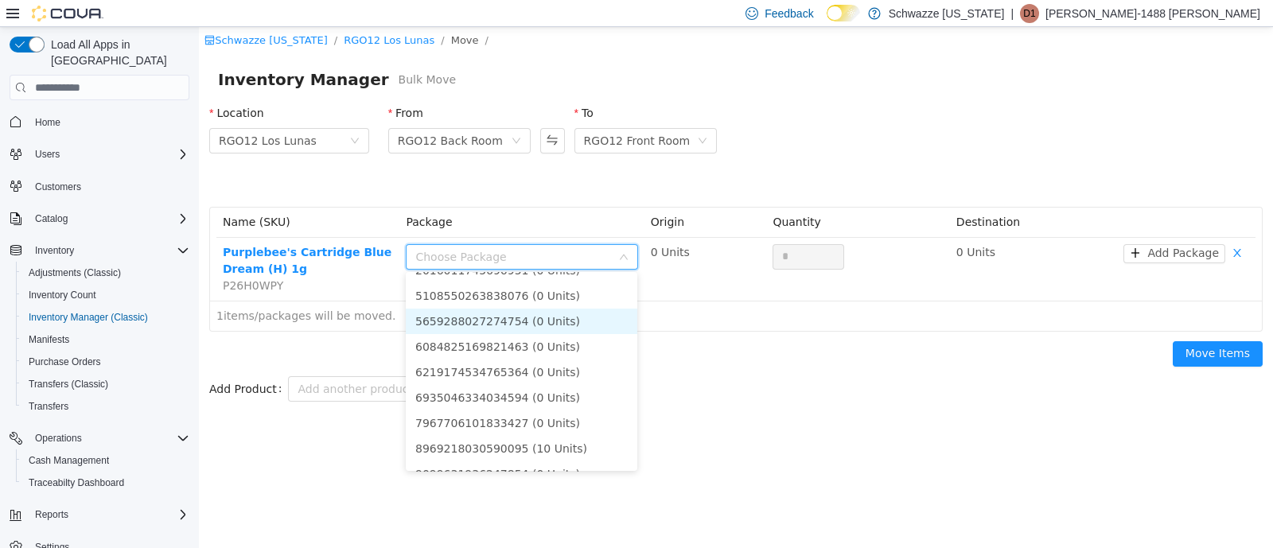
scroll to position [99, 0]
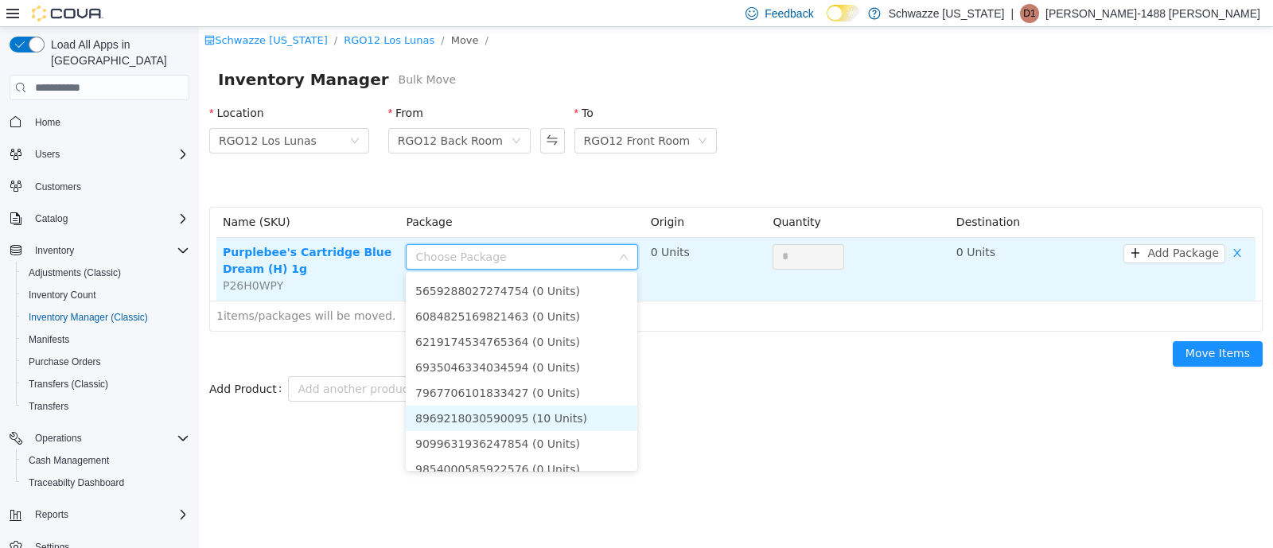
drag, startPoint x: 558, startPoint y: 418, endPoint x: 729, endPoint y: 283, distance: 217.6
click at [561, 415] on li "8969218030590095 (10 Units)" at bounding box center [522, 418] width 232 height 25
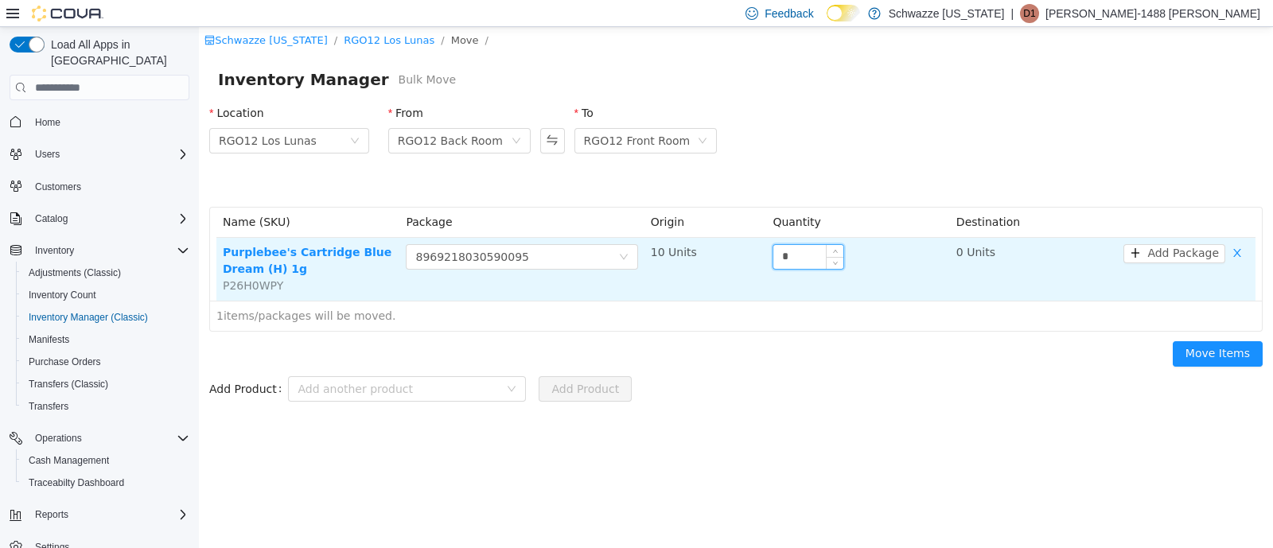
click at [779, 253] on input "*" at bounding box center [809, 257] width 70 height 24
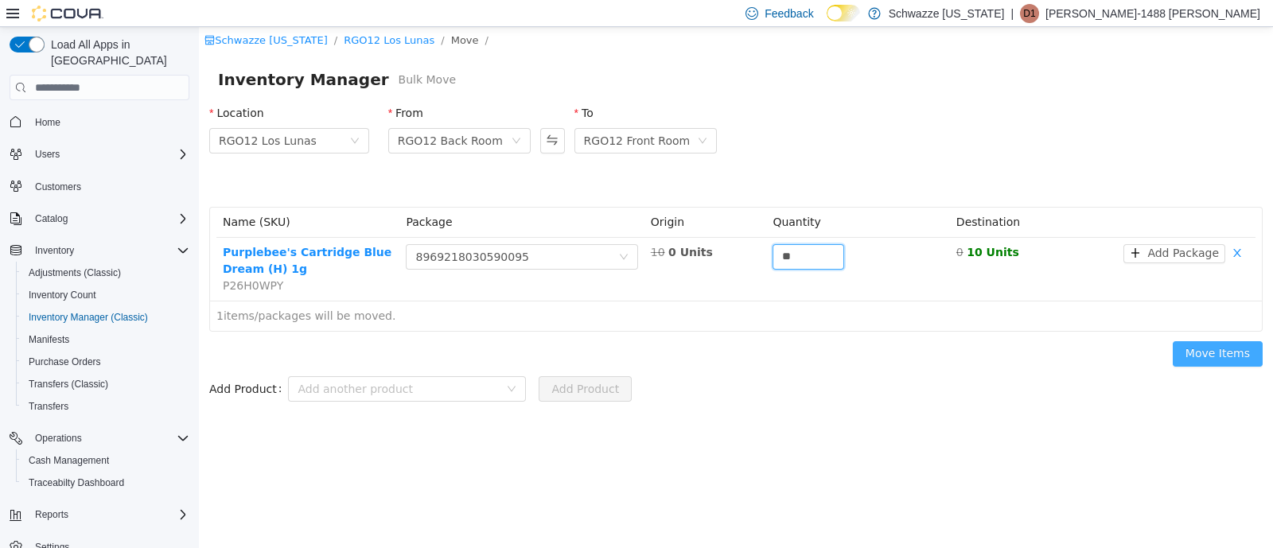
type input "**"
click at [1241, 354] on button "Move Items" at bounding box center [1218, 353] width 90 height 25
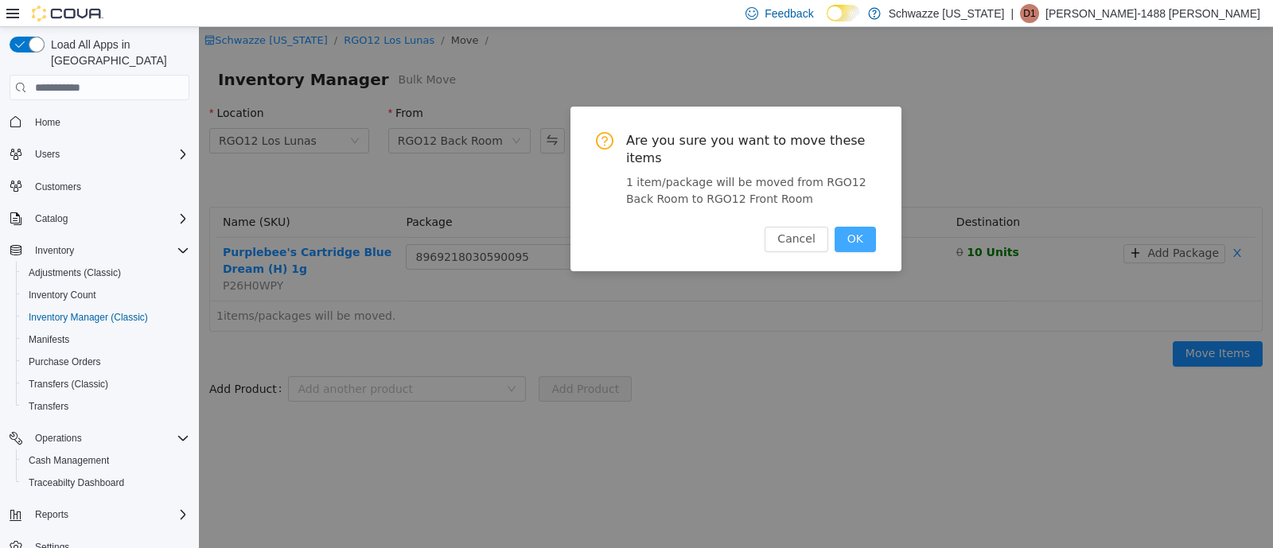
click at [856, 227] on button "OK" at bounding box center [855, 239] width 41 height 25
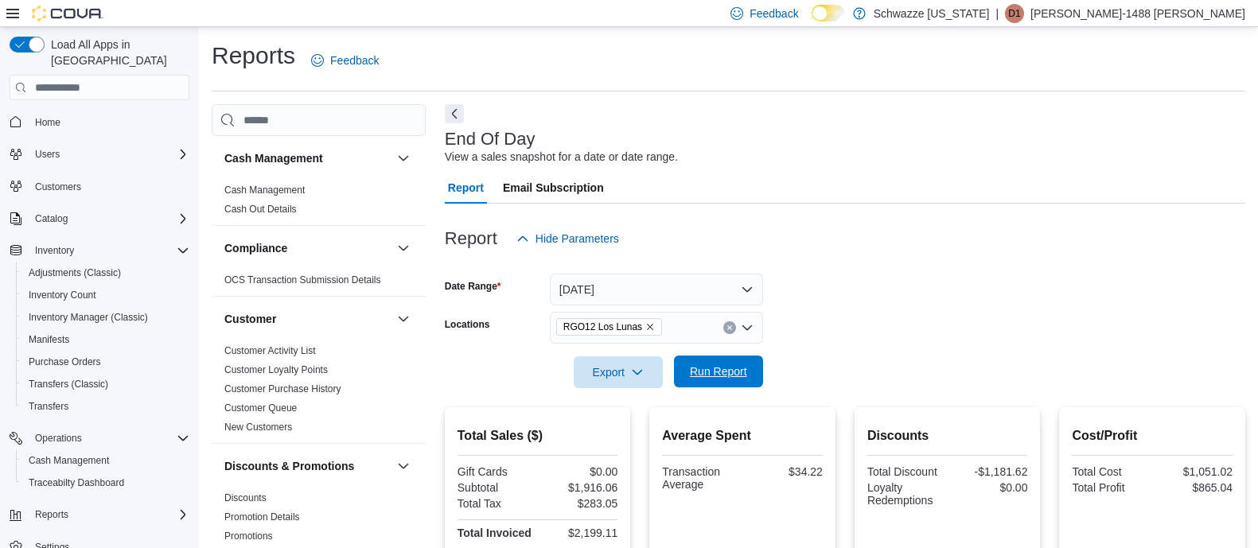
scroll to position [158, 0]
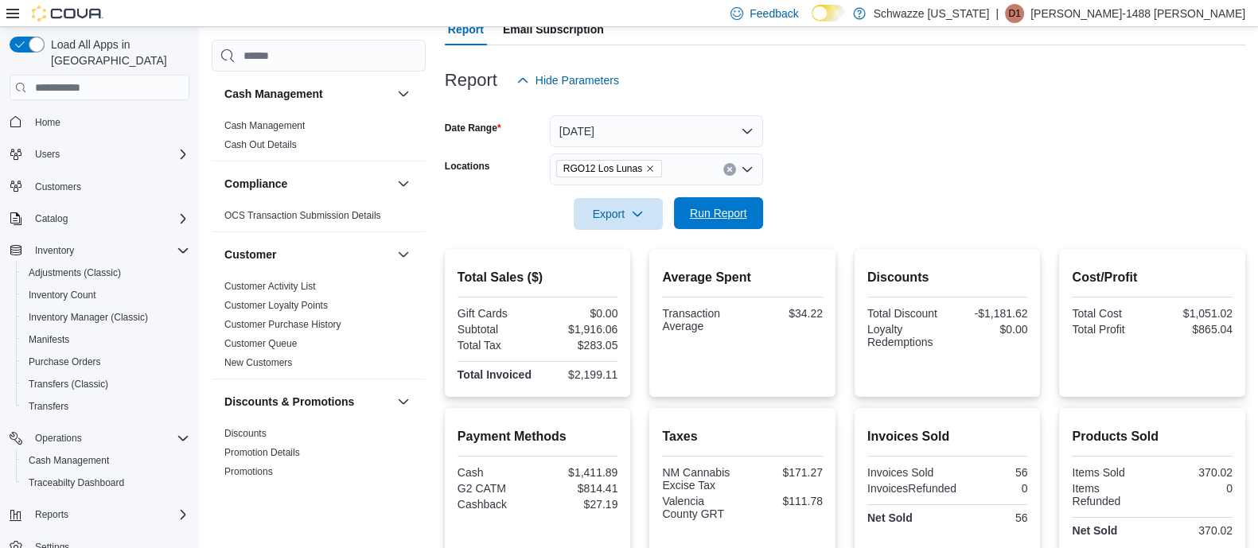
click at [710, 219] on span "Run Report" at bounding box center [718, 213] width 57 height 16
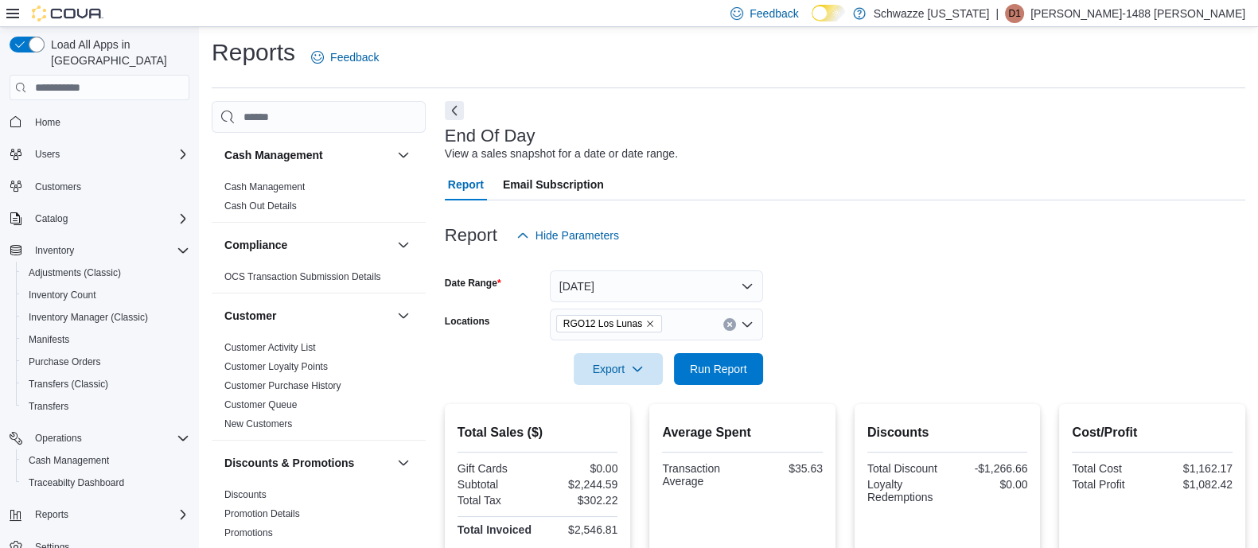
scroll to position [0, 0]
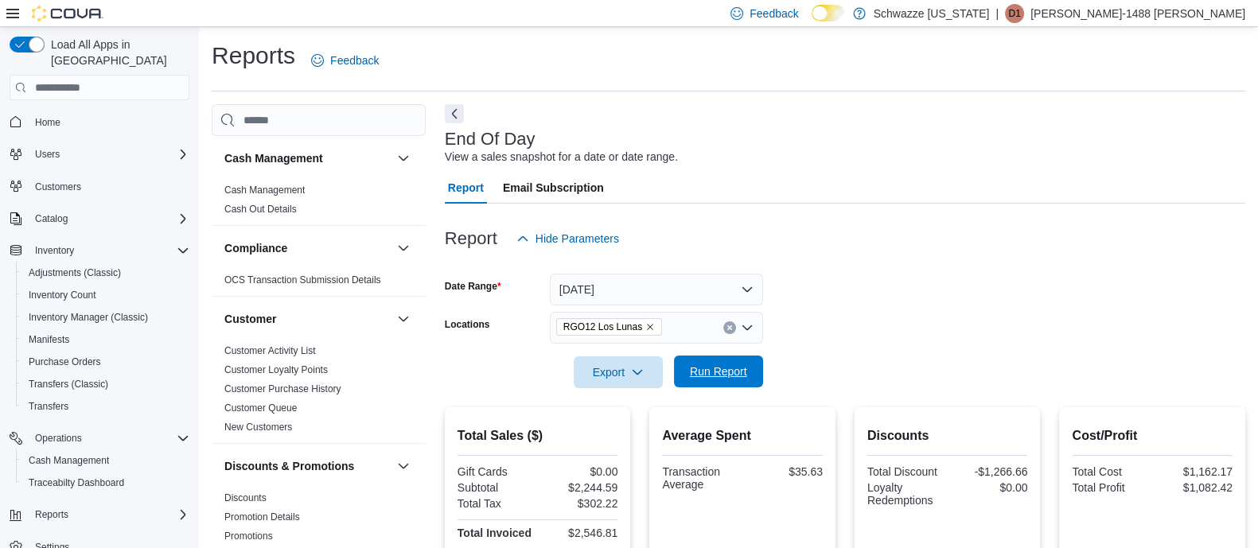
click at [729, 375] on span "Run Report" at bounding box center [718, 372] width 57 height 16
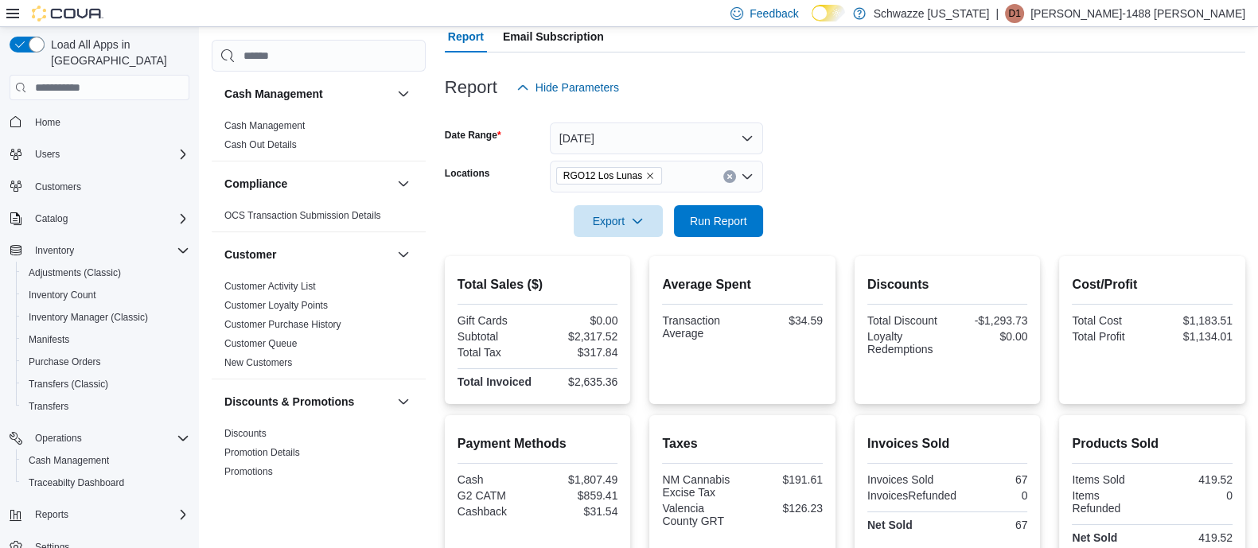
scroll to position [198, 0]
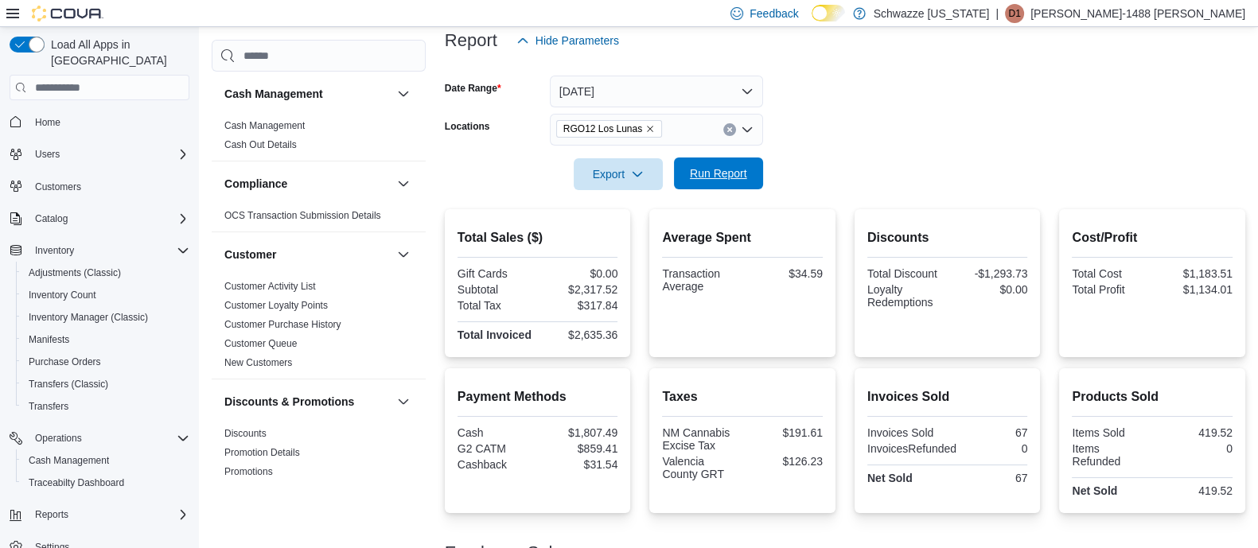
click at [727, 174] on span "Run Report" at bounding box center [718, 174] width 57 height 16
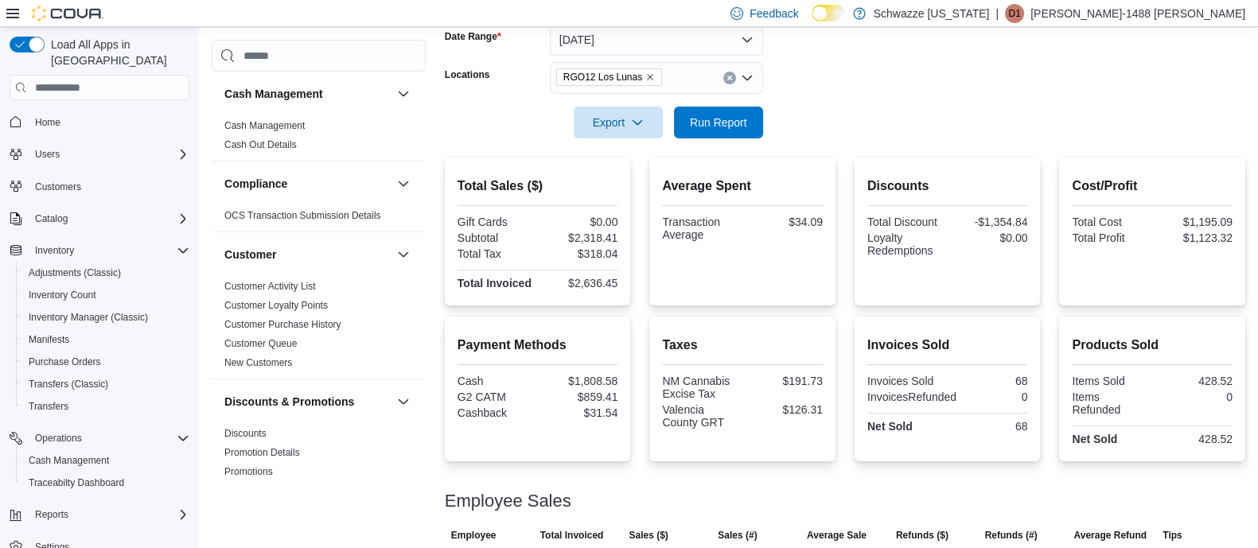
scroll to position [210, 0]
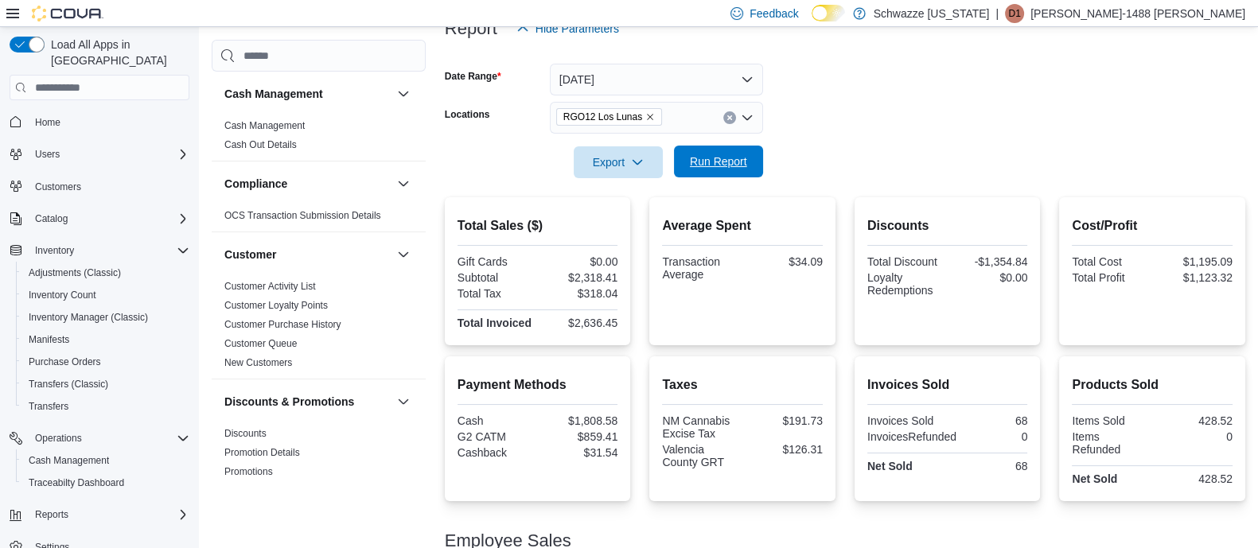
click at [740, 158] on span "Run Report" at bounding box center [718, 162] width 57 height 16
click at [712, 169] on span "Run Report" at bounding box center [718, 162] width 57 height 16
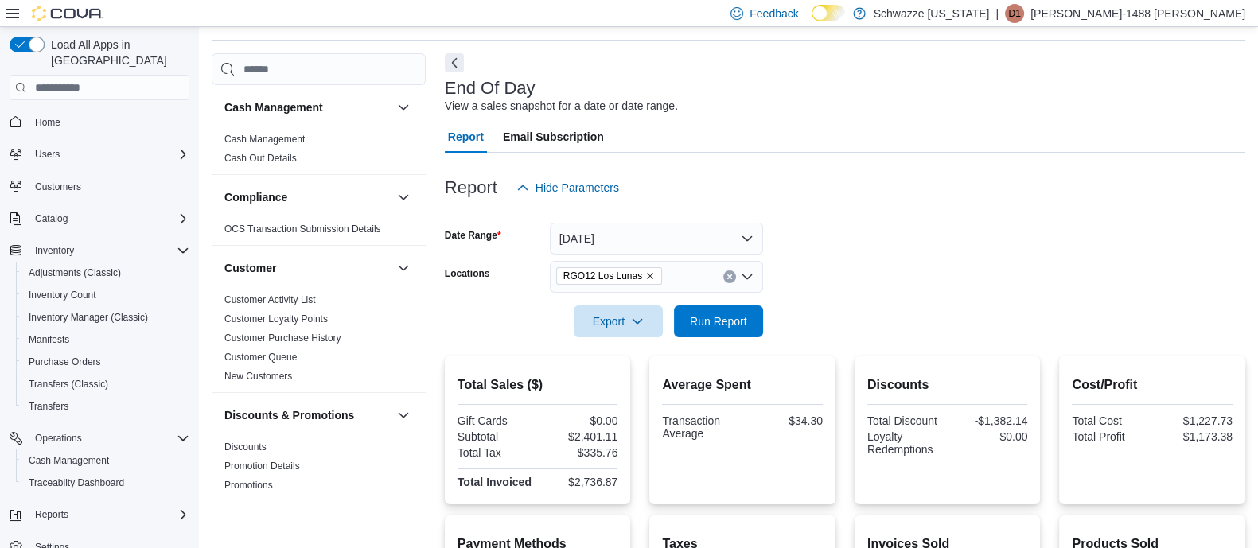
scroll to position [0, 0]
